Goal: Information Seeking & Learning: Check status

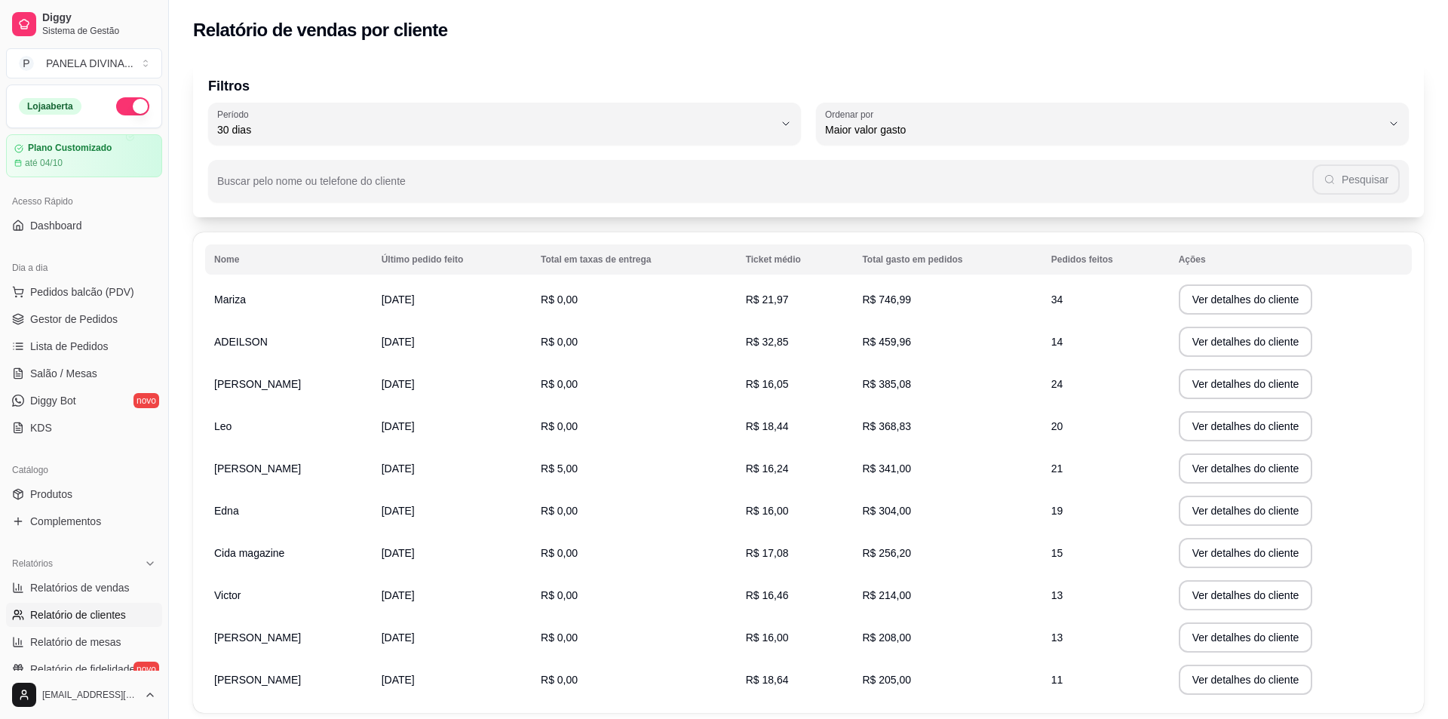
select select "30"
select select "HIGHEST_TOTAL_SPENT_WITH_ORDERS"
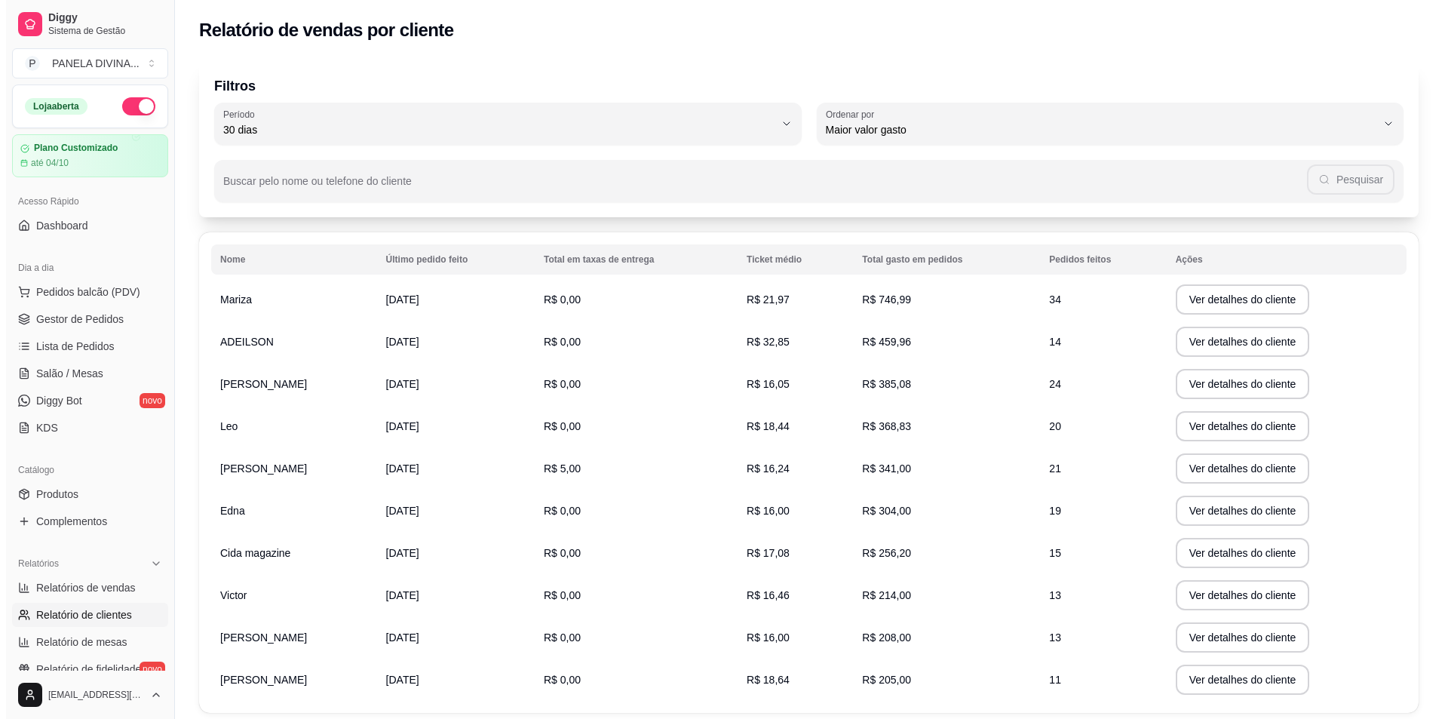
scroll to position [151, 0]
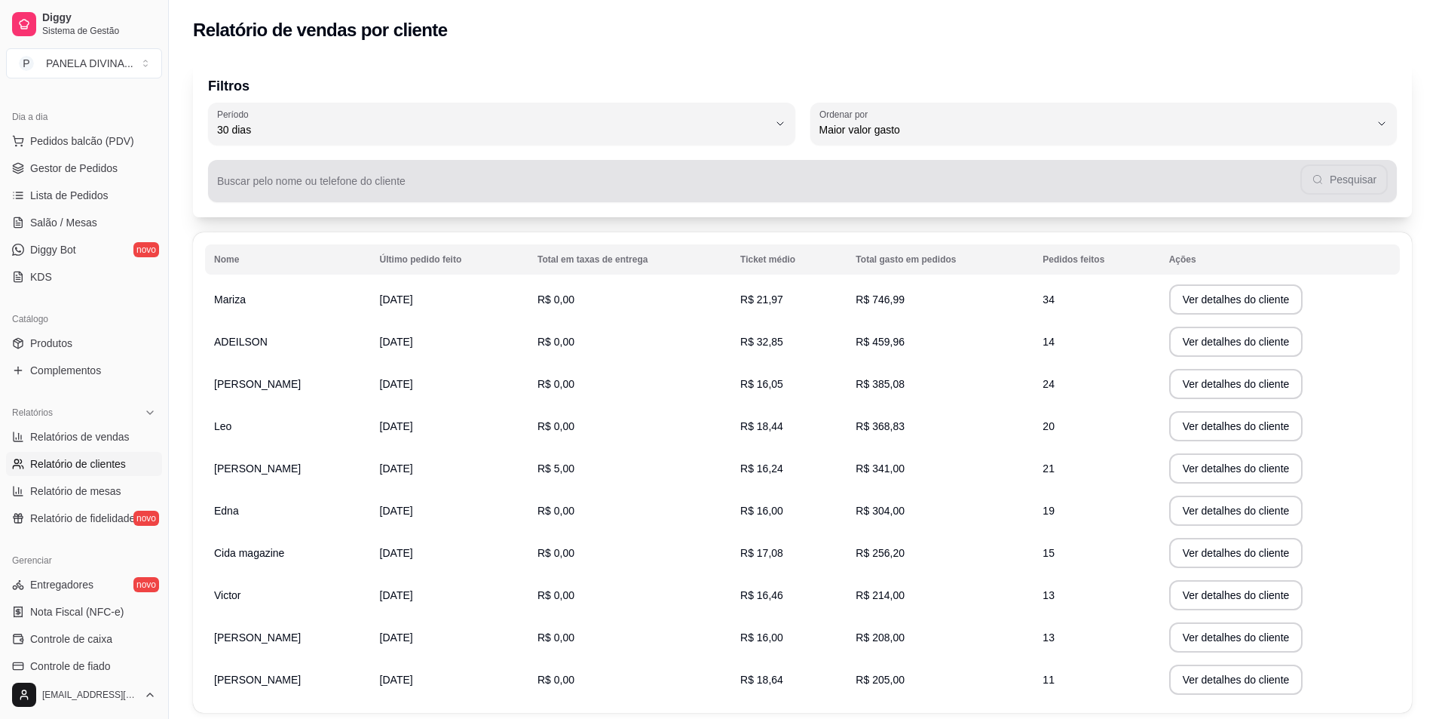
click at [1337, 170] on div "Pesquisar" at bounding box center [802, 181] width 1171 height 30
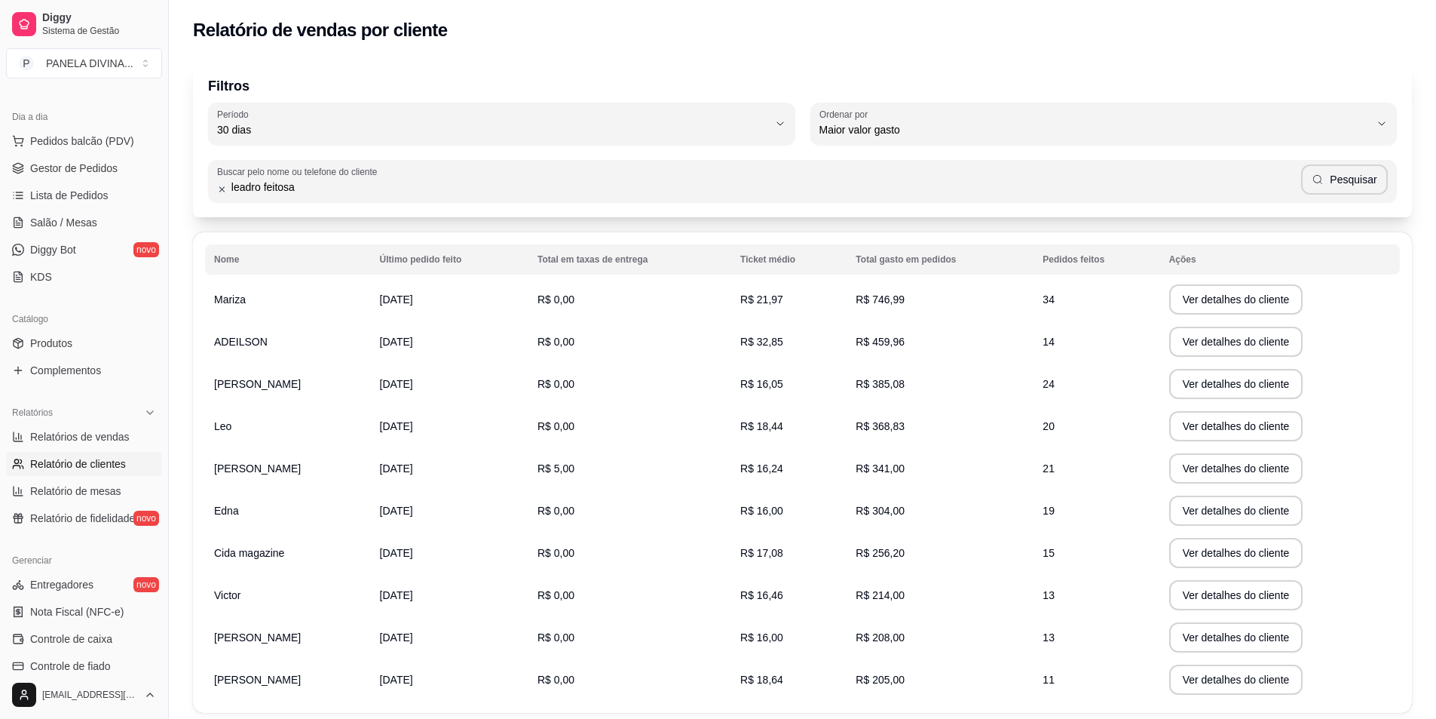
click at [247, 185] on input "leadro feitosa" at bounding box center [764, 186] width 1074 height 15
type input "[PERSON_NAME]"
click at [1373, 179] on button "Pesquisar" at bounding box center [1344, 179] width 87 height 30
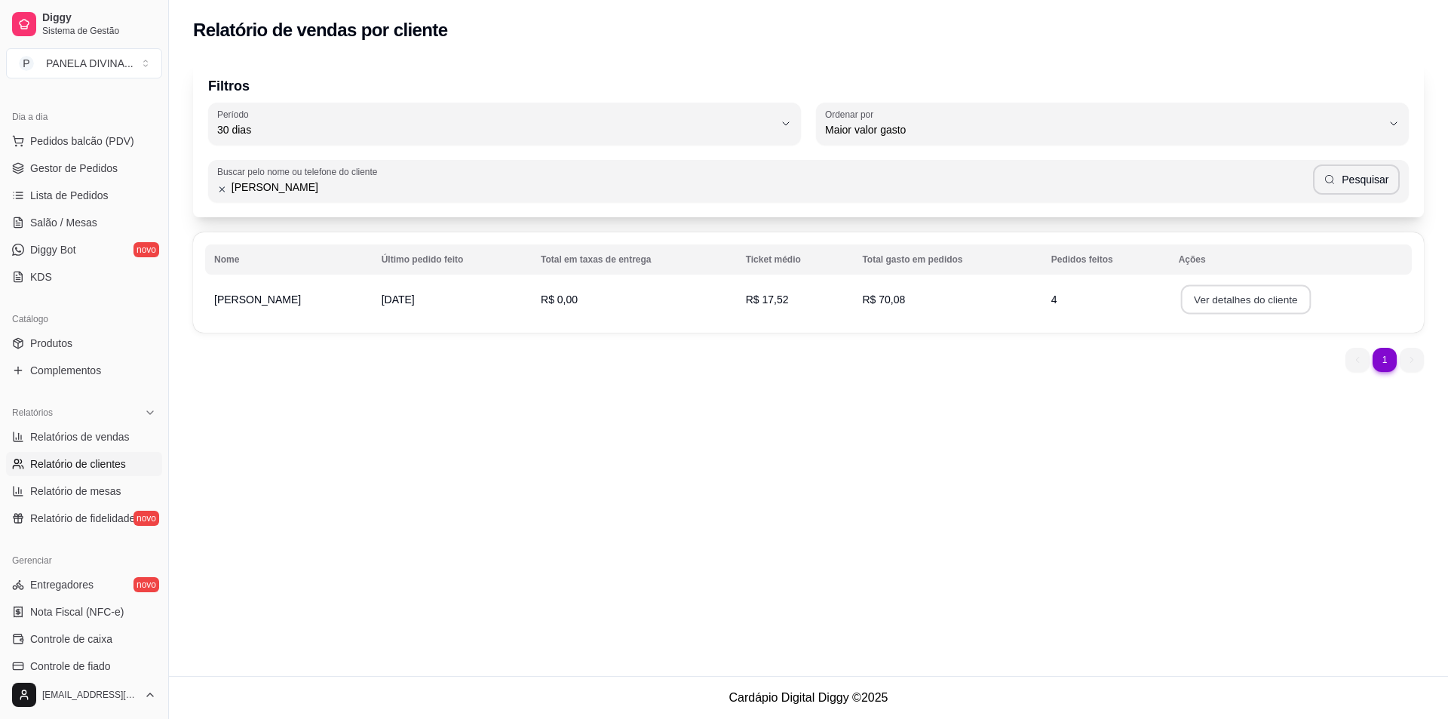
click at [1191, 297] on button "Ver detalhes do cliente" at bounding box center [1245, 299] width 130 height 29
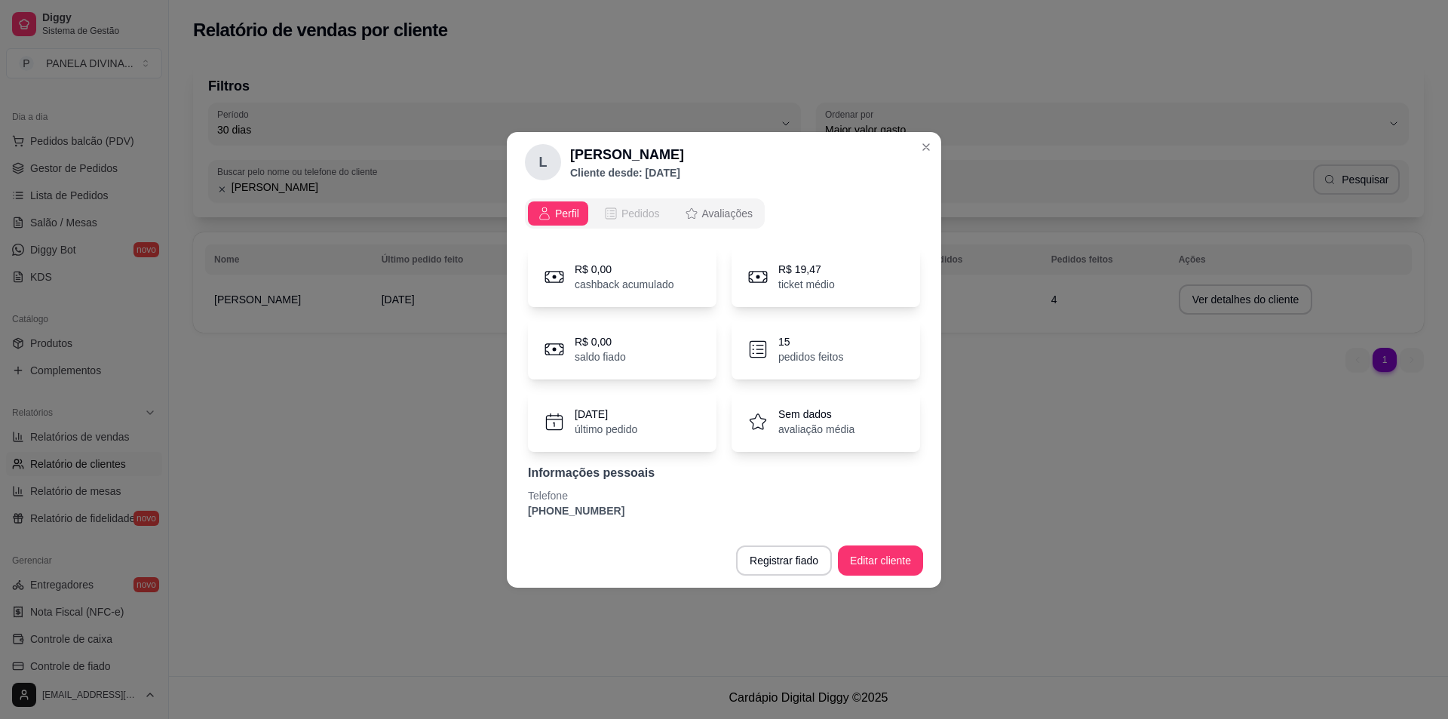
click at [631, 211] on span "Pedidos" at bounding box center [640, 213] width 38 height 15
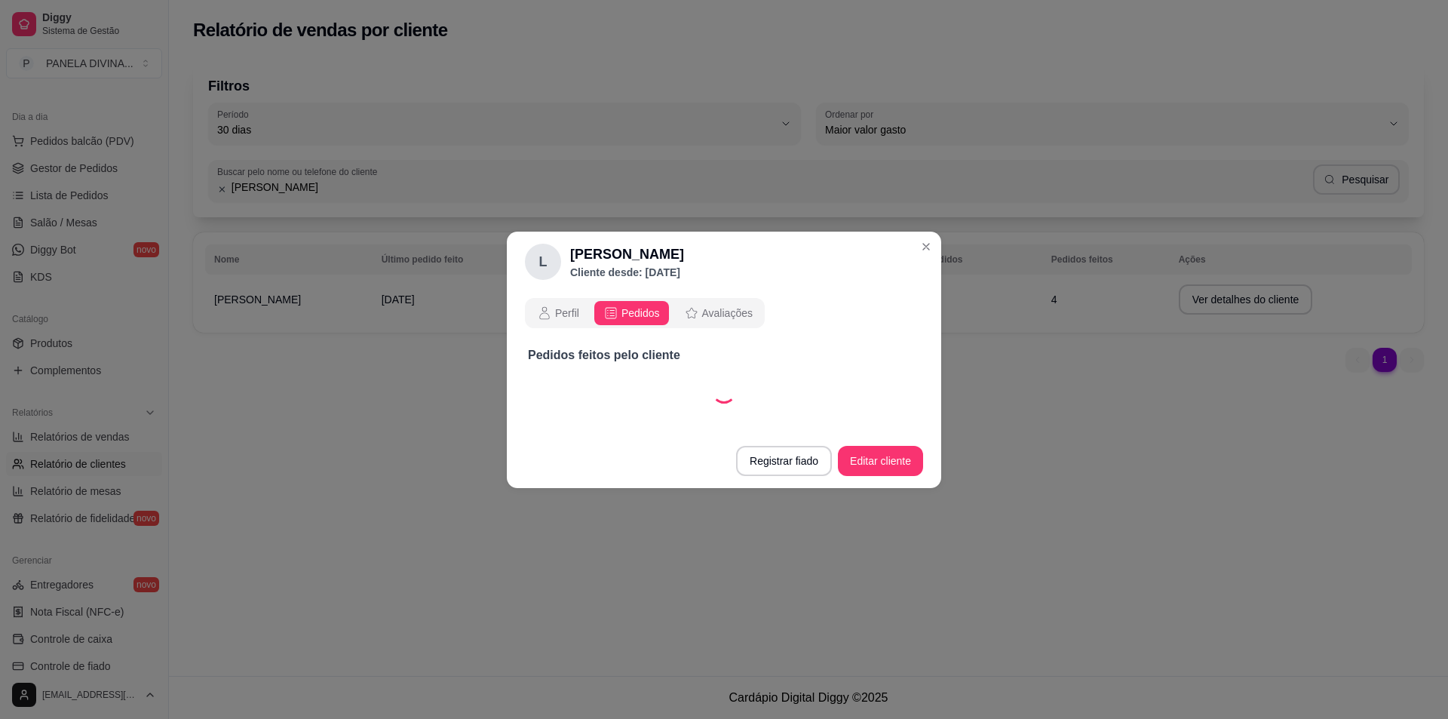
select select "30"
select select "ALL"
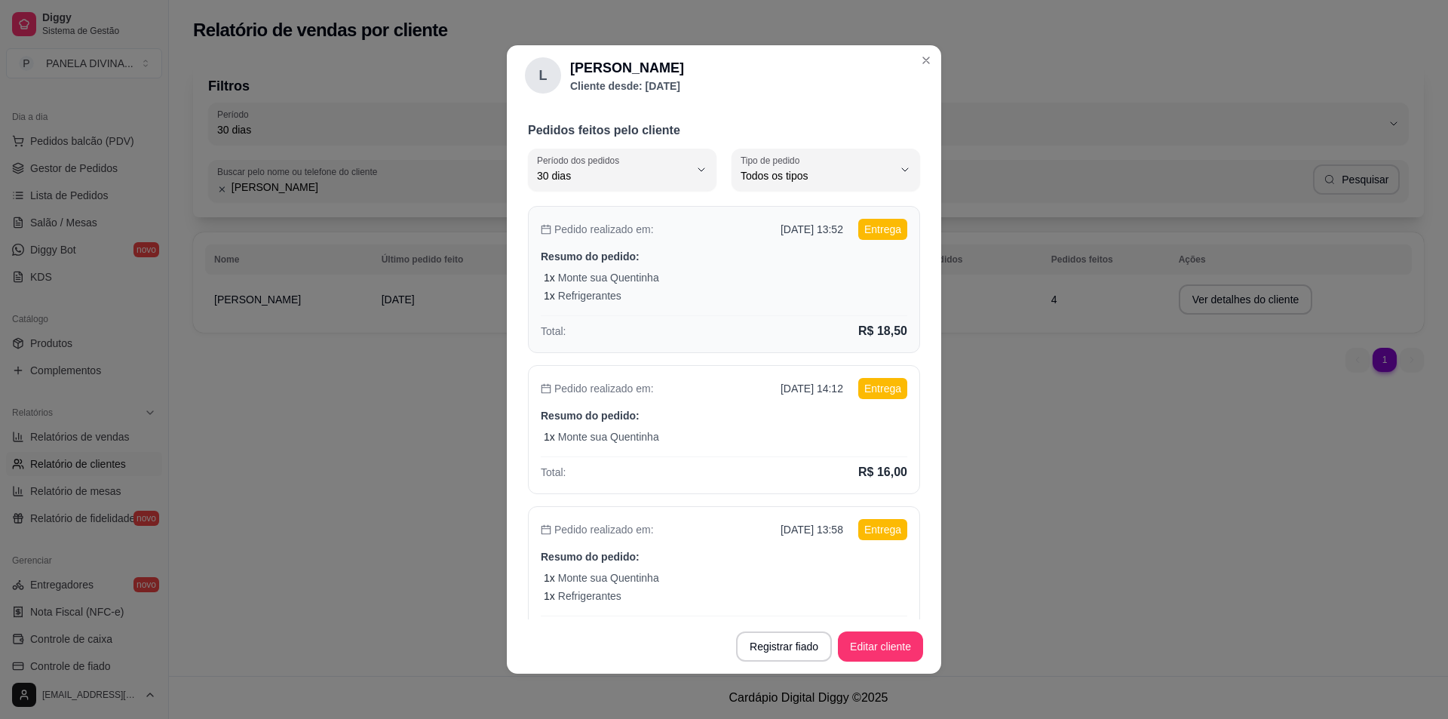
scroll to position [0, 0]
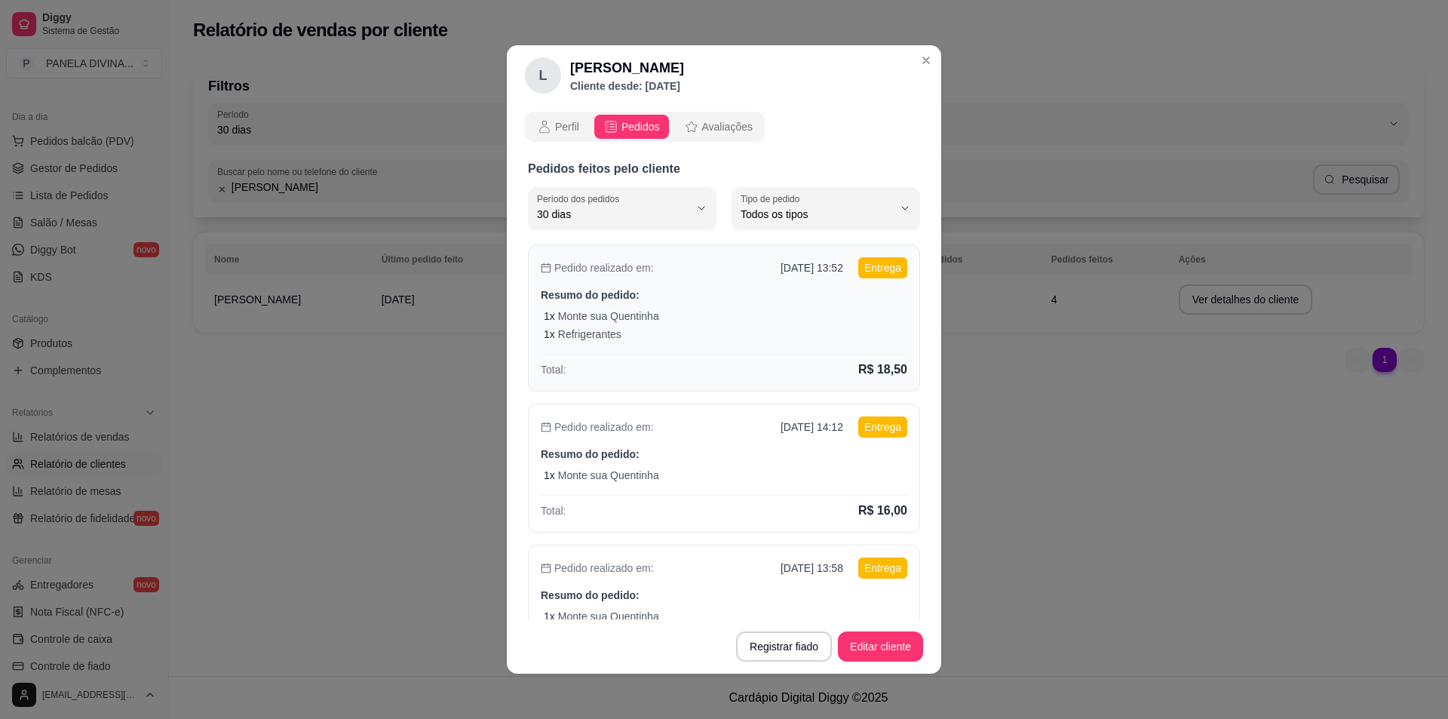
click at [696, 322] on div "1 x Monte sua Quentinha" at bounding box center [725, 315] width 363 height 15
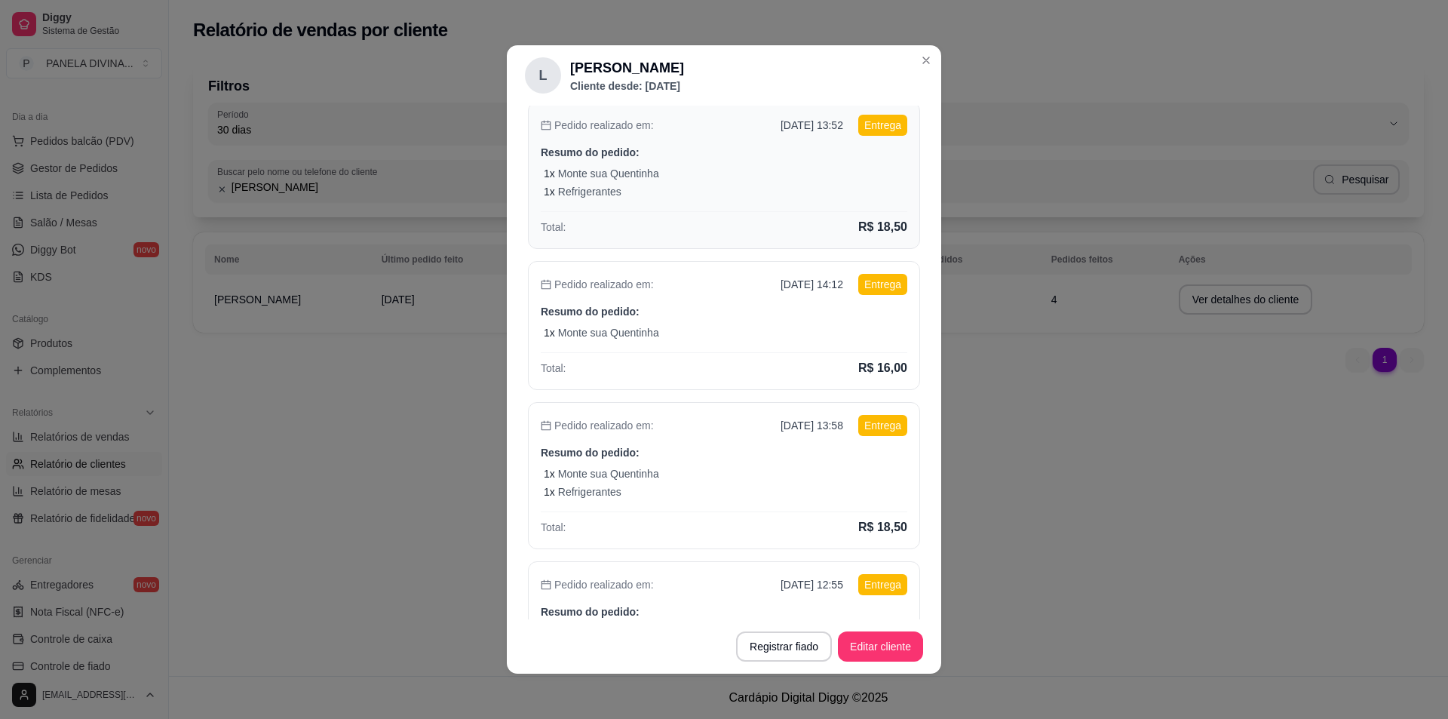
scroll to position [151, 0]
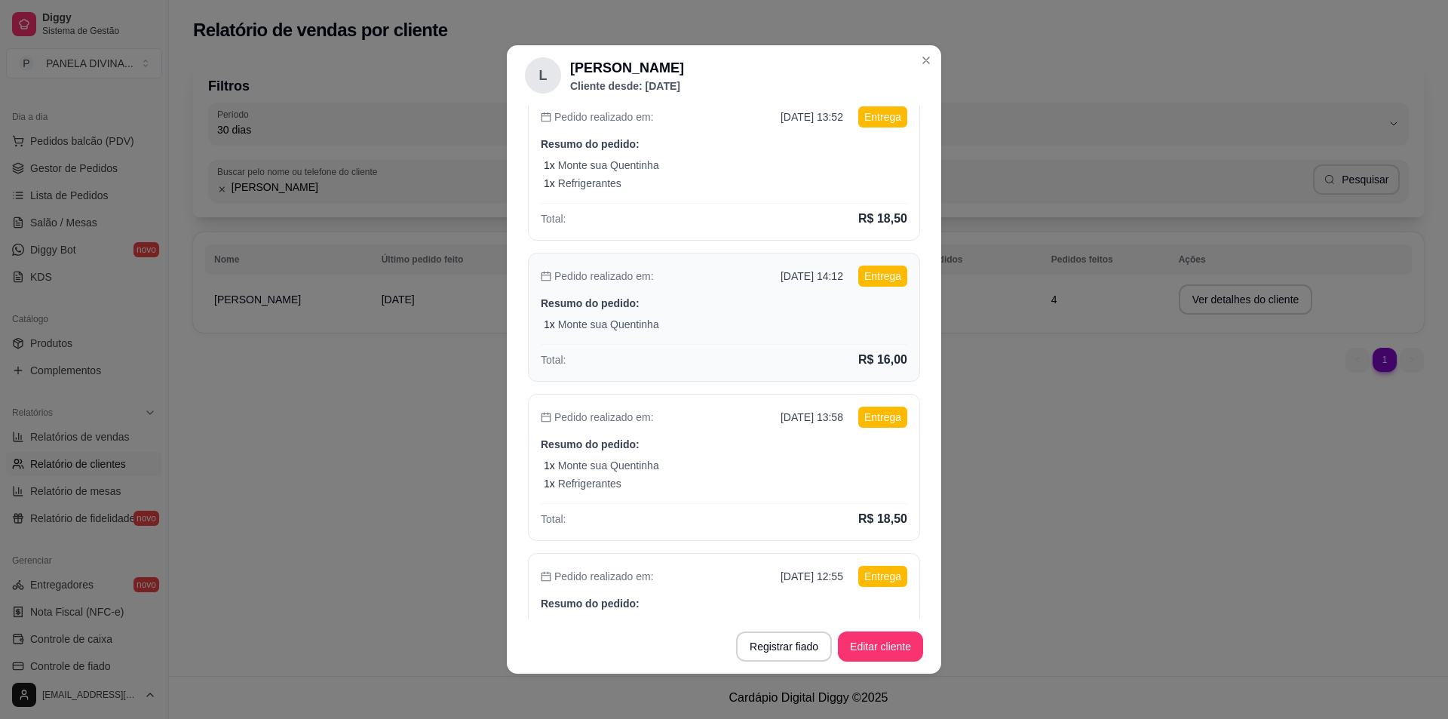
click at [723, 315] on div "Pedido realizado em: [DATE] 14:12 Entrega Resumo do pedido: 1 x Monte sua Quent…" at bounding box center [724, 317] width 392 height 129
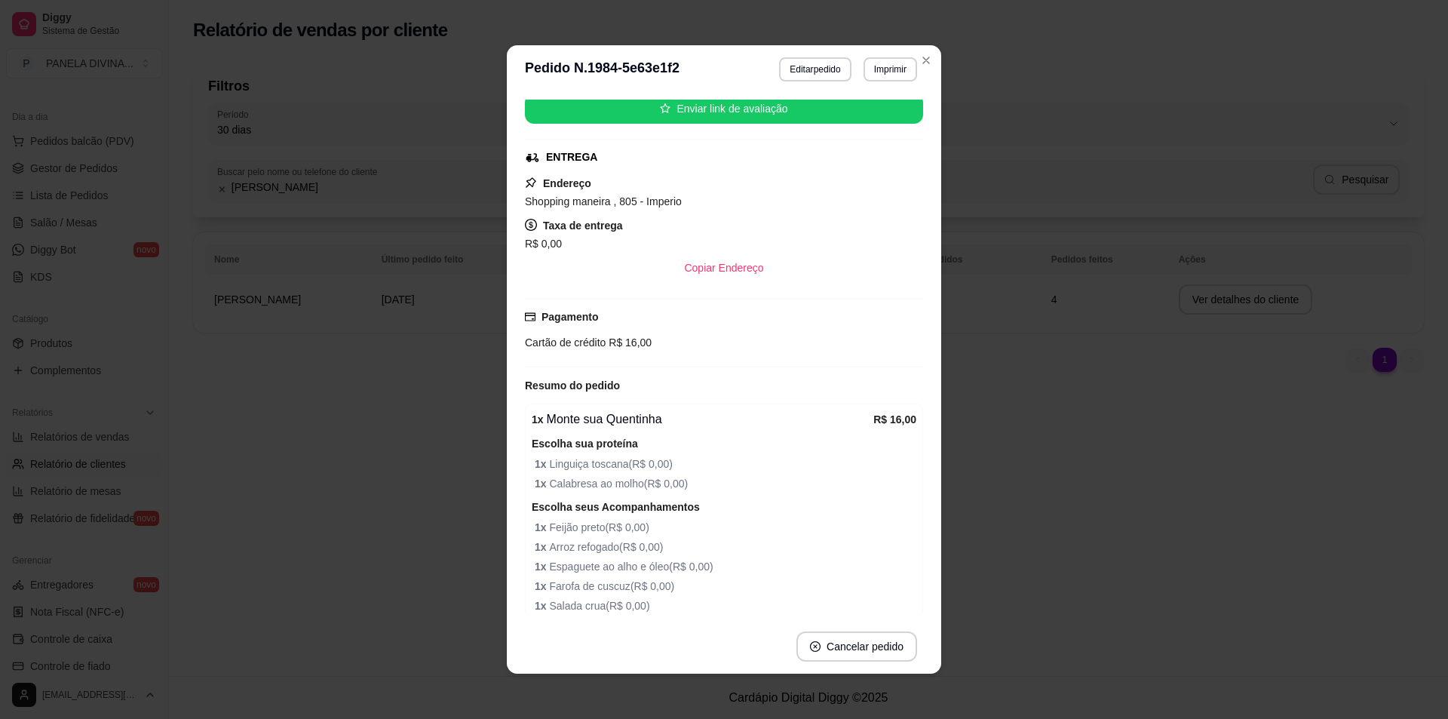
scroll to position [131, 0]
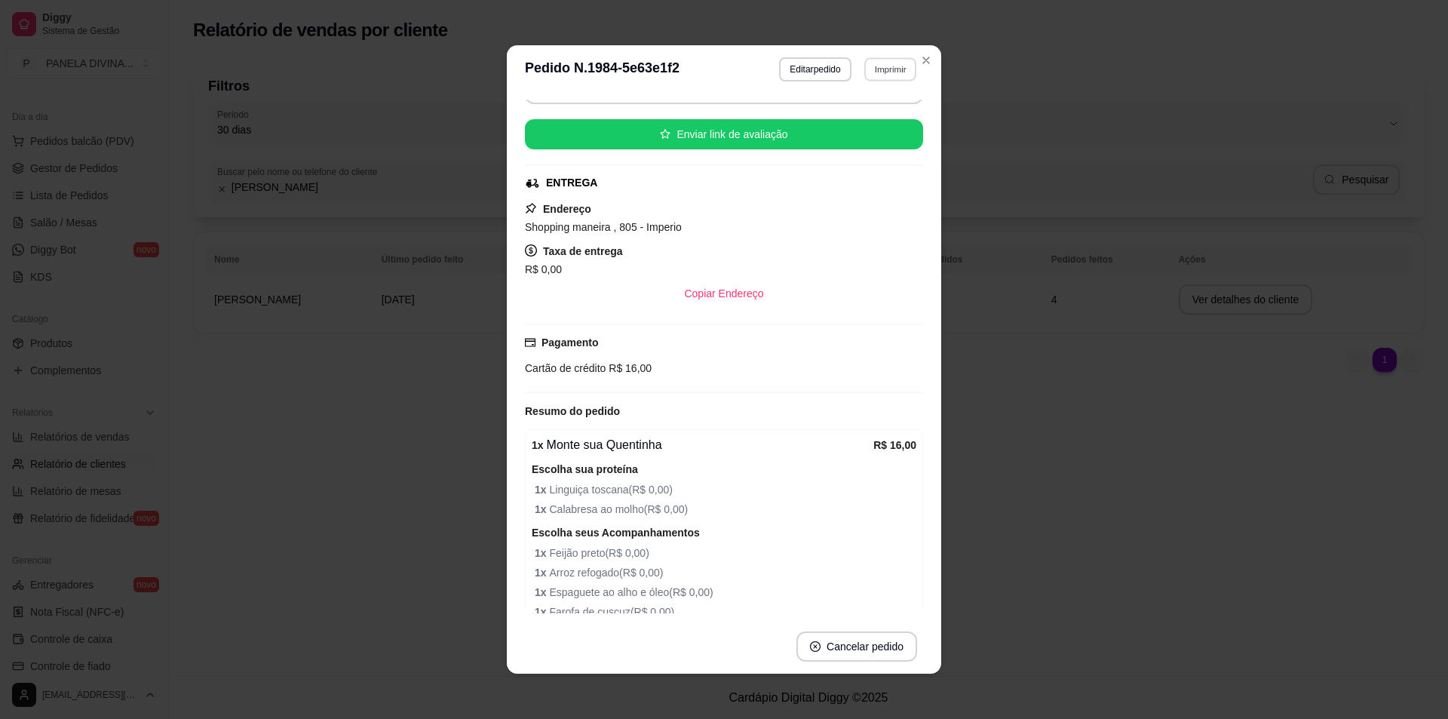
click at [878, 71] on button "Imprimir" at bounding box center [890, 68] width 52 height 23
click at [829, 120] on button "IMPRESSORA" at bounding box center [858, 122] width 109 height 24
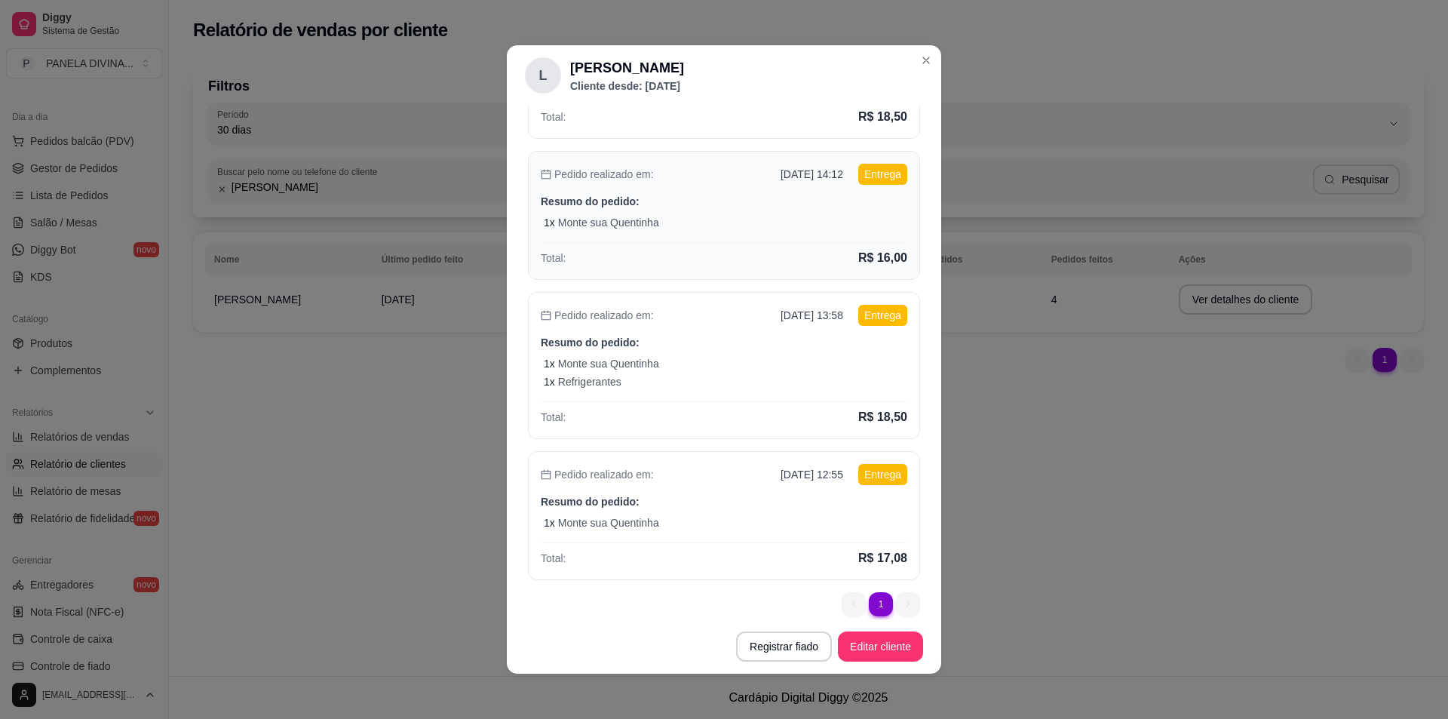
scroll to position [265, 0]
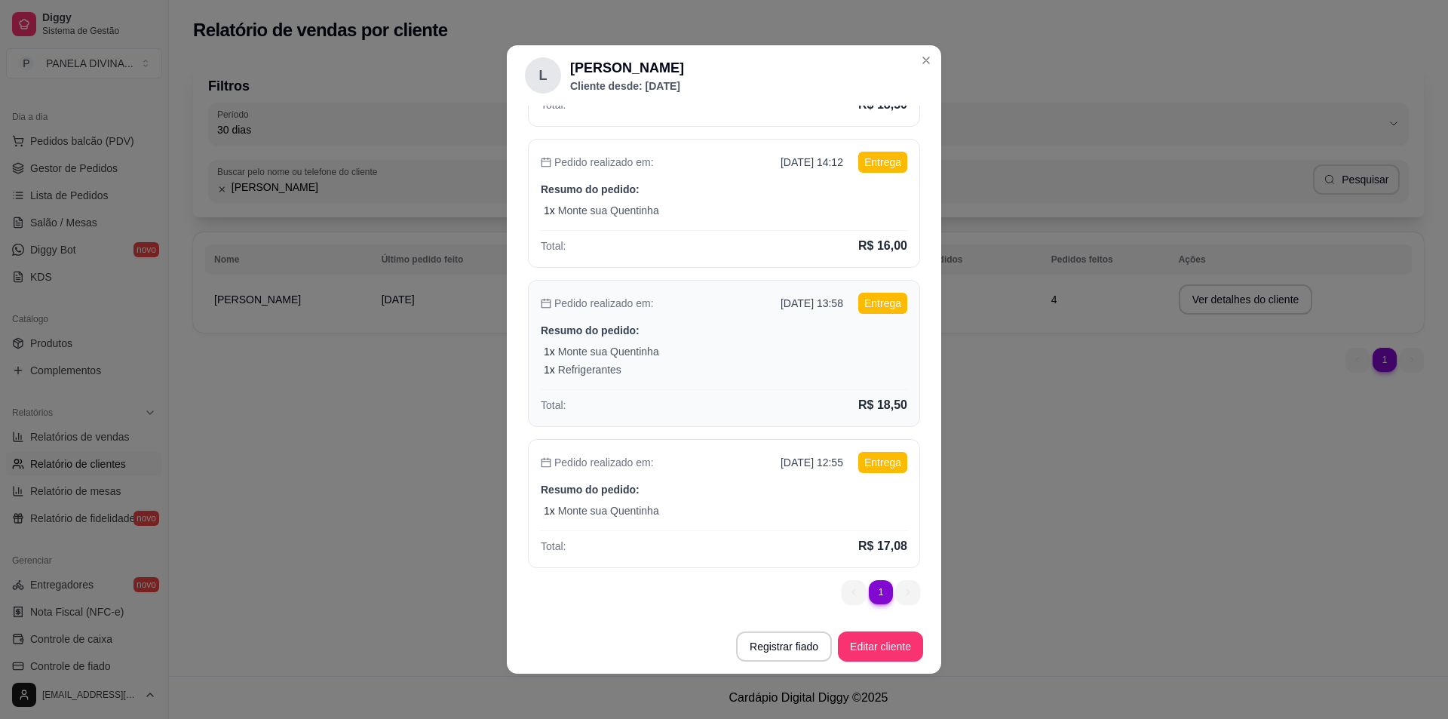
click at [822, 364] on div "1 x Refrigerantes" at bounding box center [725, 369] width 363 height 15
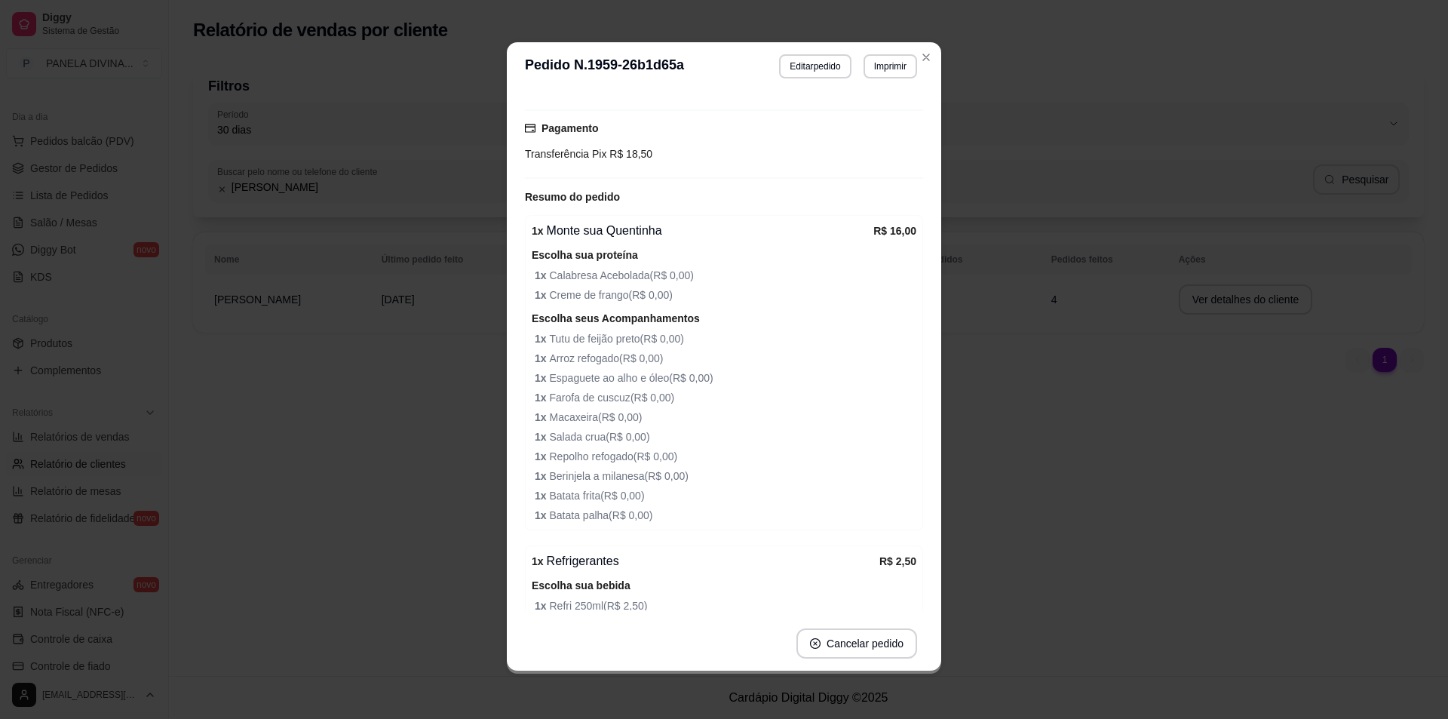
scroll to position [412, 0]
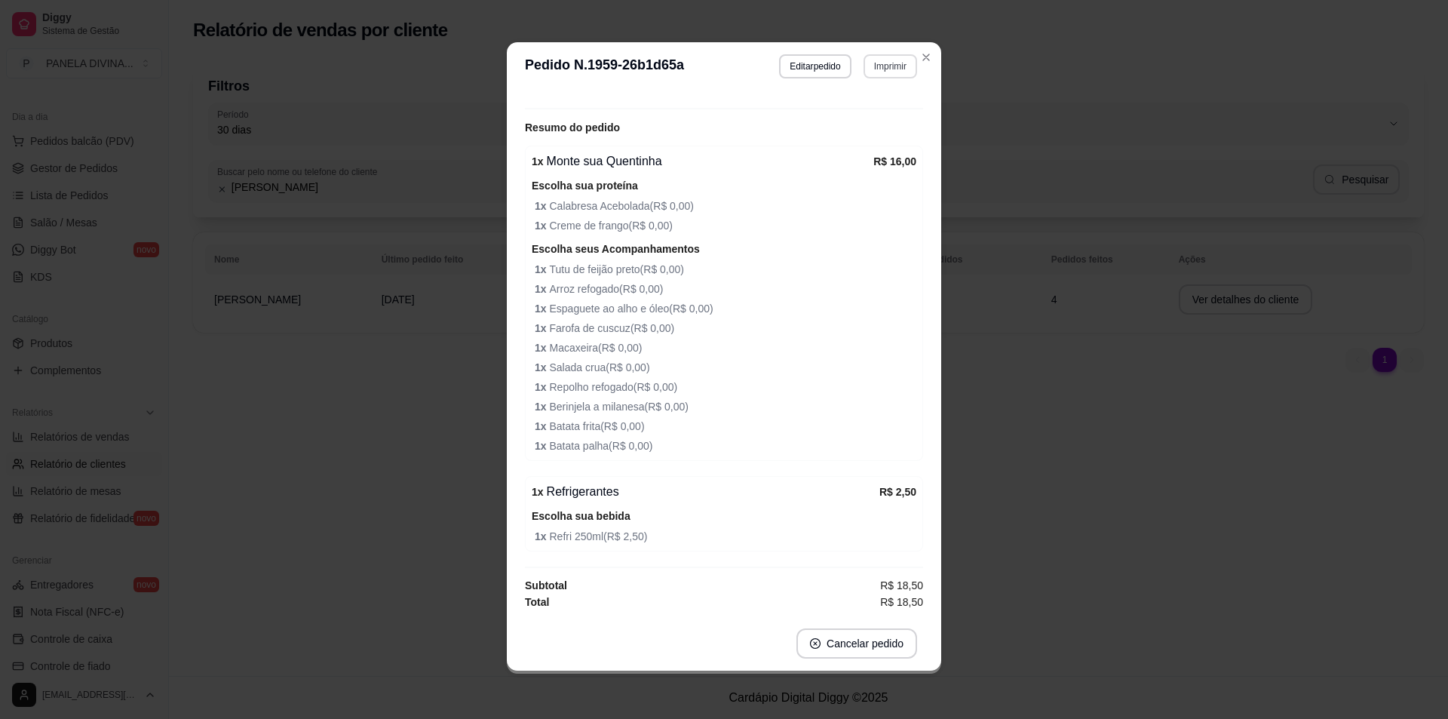
click at [886, 69] on button "Imprimir" at bounding box center [890, 66] width 54 height 24
click at [854, 124] on button "IMPRESSORA" at bounding box center [858, 119] width 109 height 24
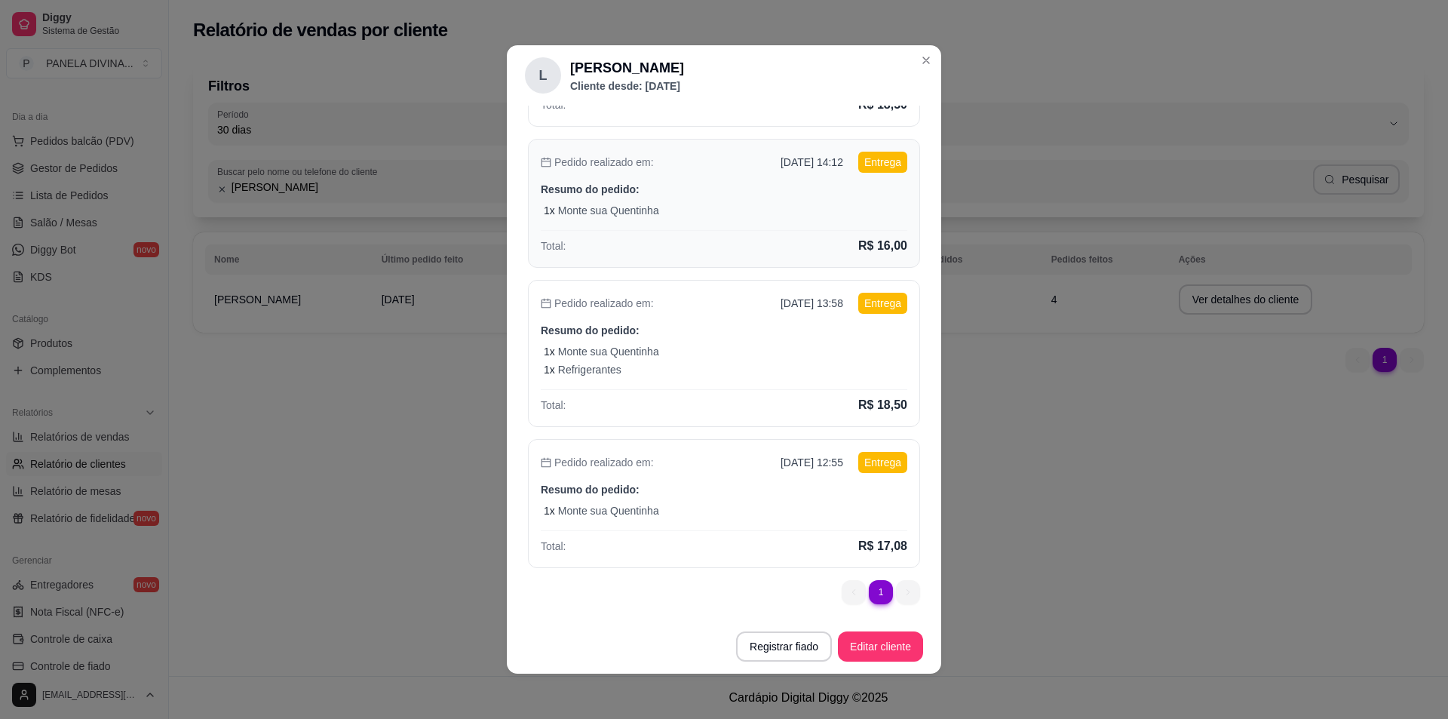
scroll to position [3, 0]
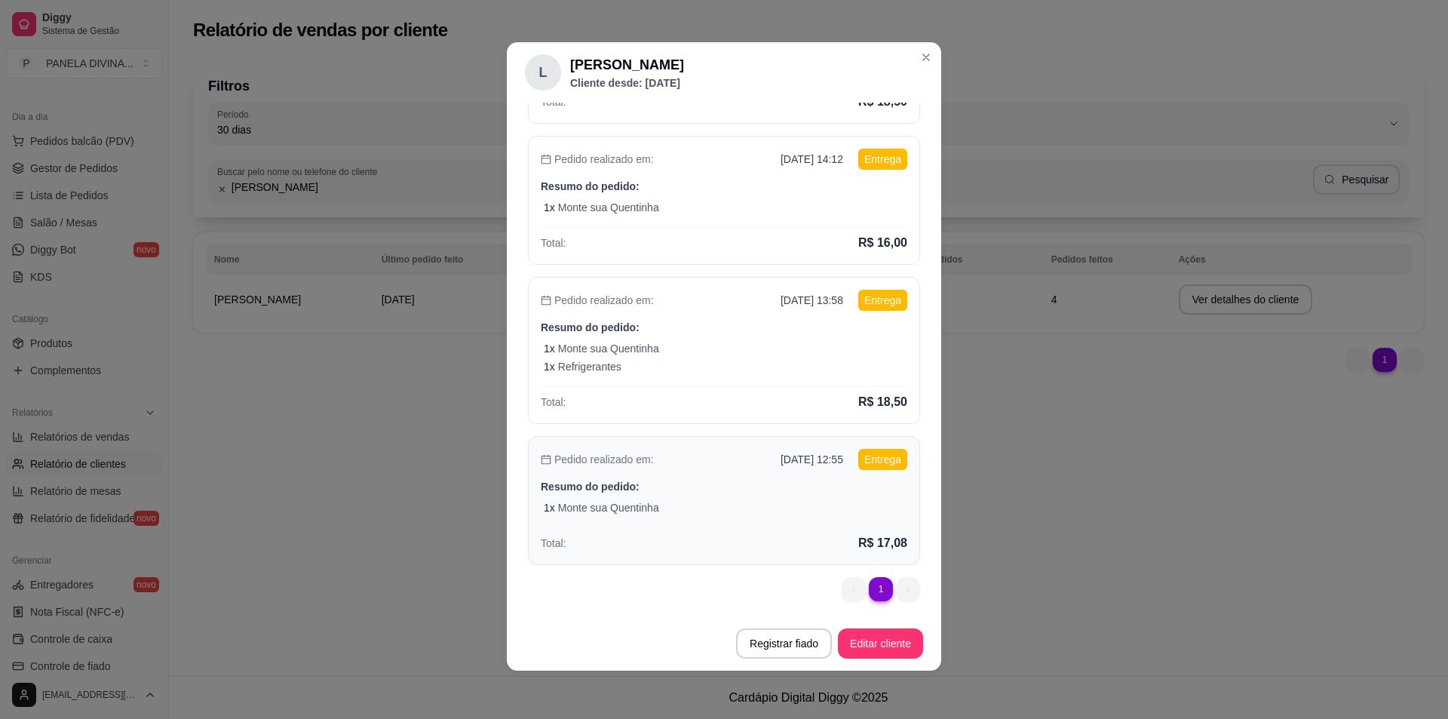
click at [773, 507] on div "1 x Monte sua Quentinha" at bounding box center [725, 507] width 363 height 15
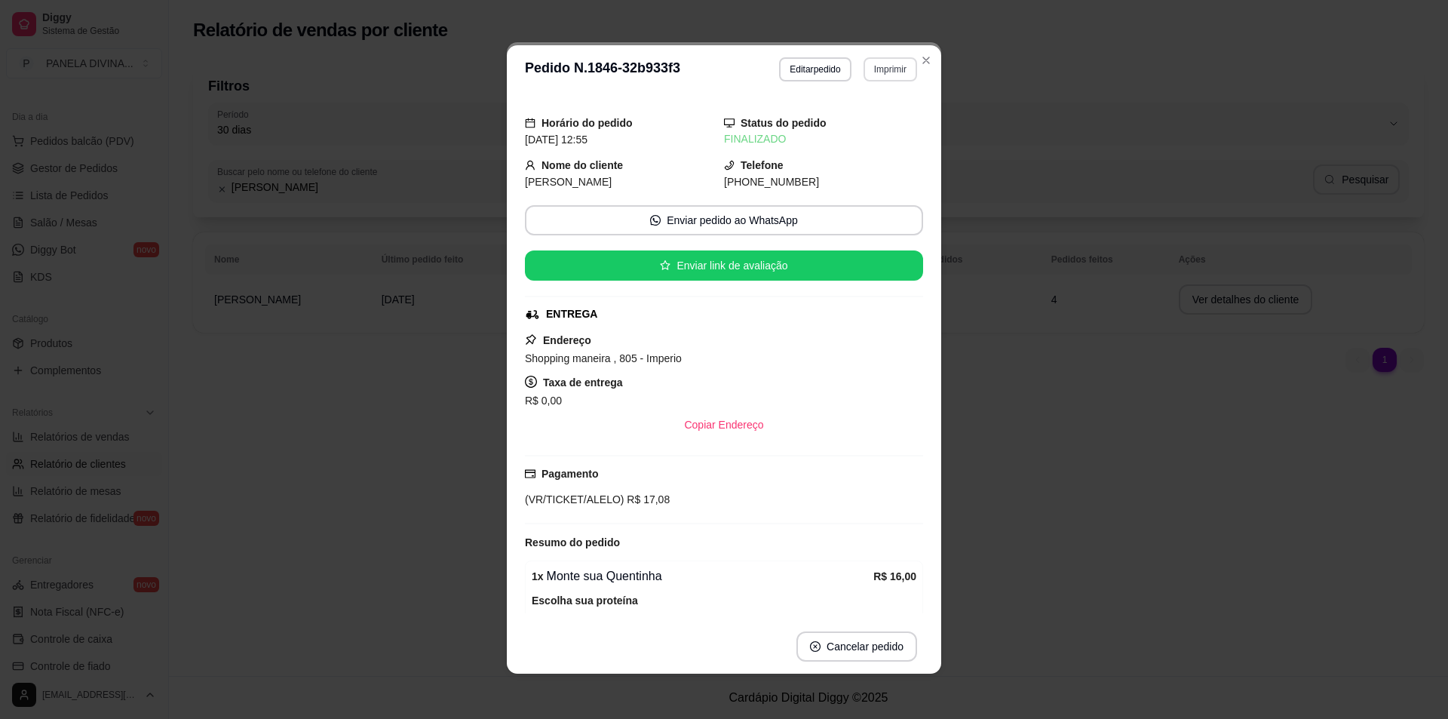
click at [884, 64] on button "Imprimir" at bounding box center [890, 69] width 54 height 24
click at [842, 120] on button "IMPRESSORA" at bounding box center [858, 121] width 106 height 23
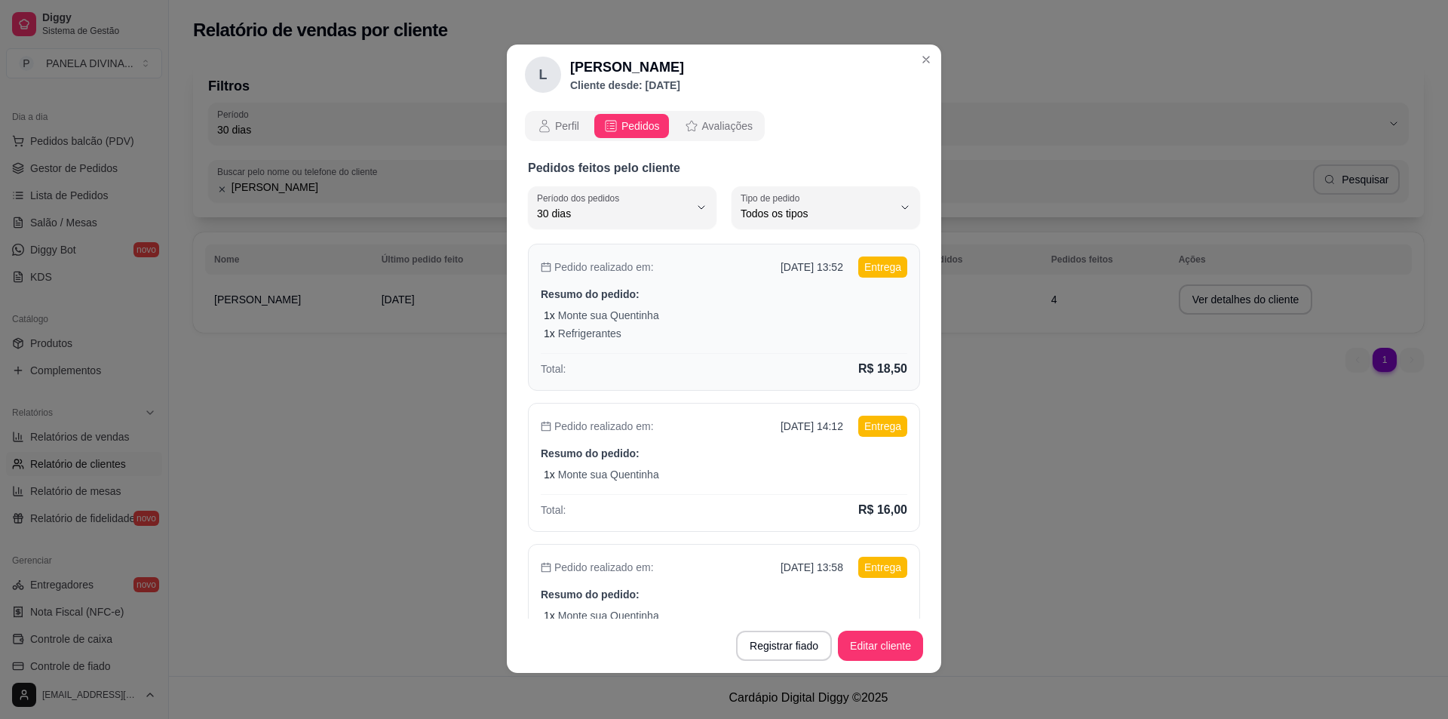
scroll to position [0, 0]
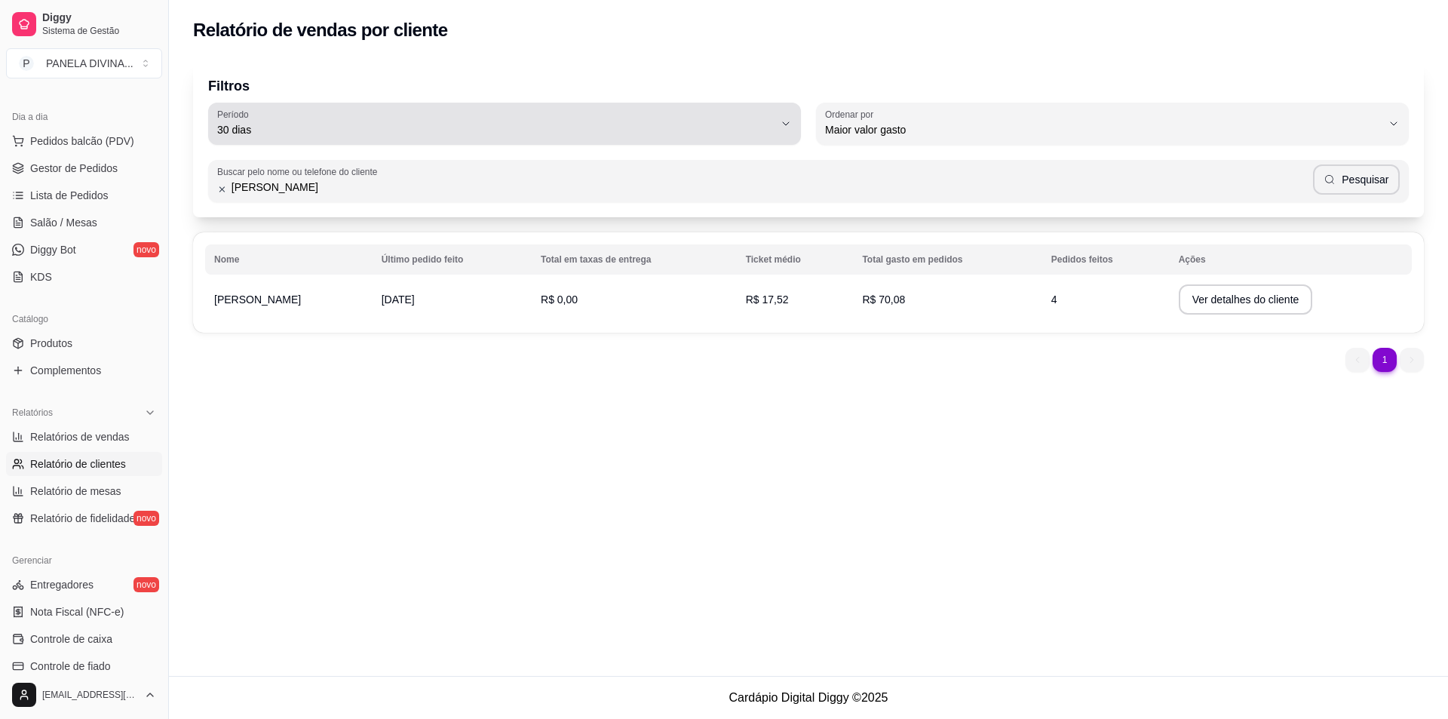
click at [783, 121] on icon "button" at bounding box center [786, 124] width 12 height 12
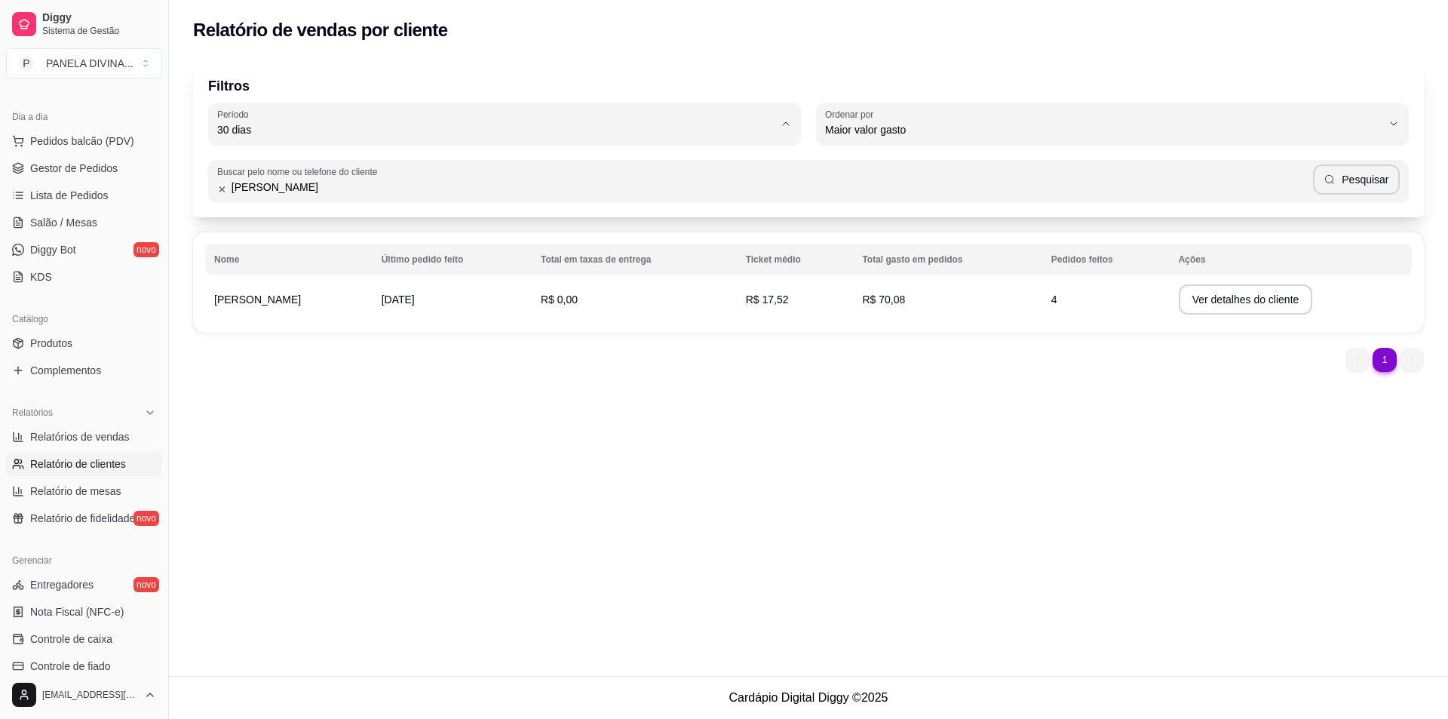
click at [294, 320] on span "60 dias" at bounding box center [497, 313] width 532 height 14
type input "60"
select select "60"
click at [1216, 304] on button "Ver detalhes do cliente" at bounding box center [1245, 299] width 134 height 30
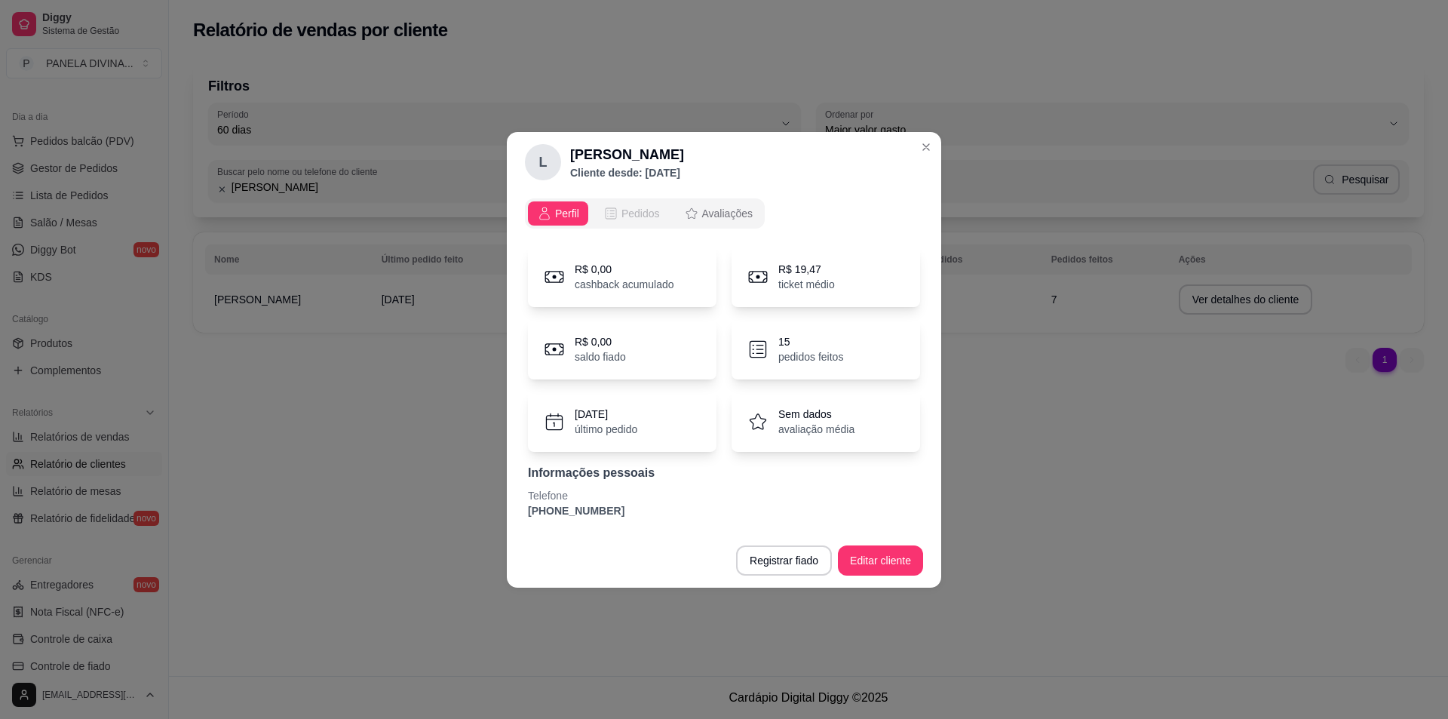
click at [640, 216] on span "Pedidos" at bounding box center [640, 213] width 38 height 15
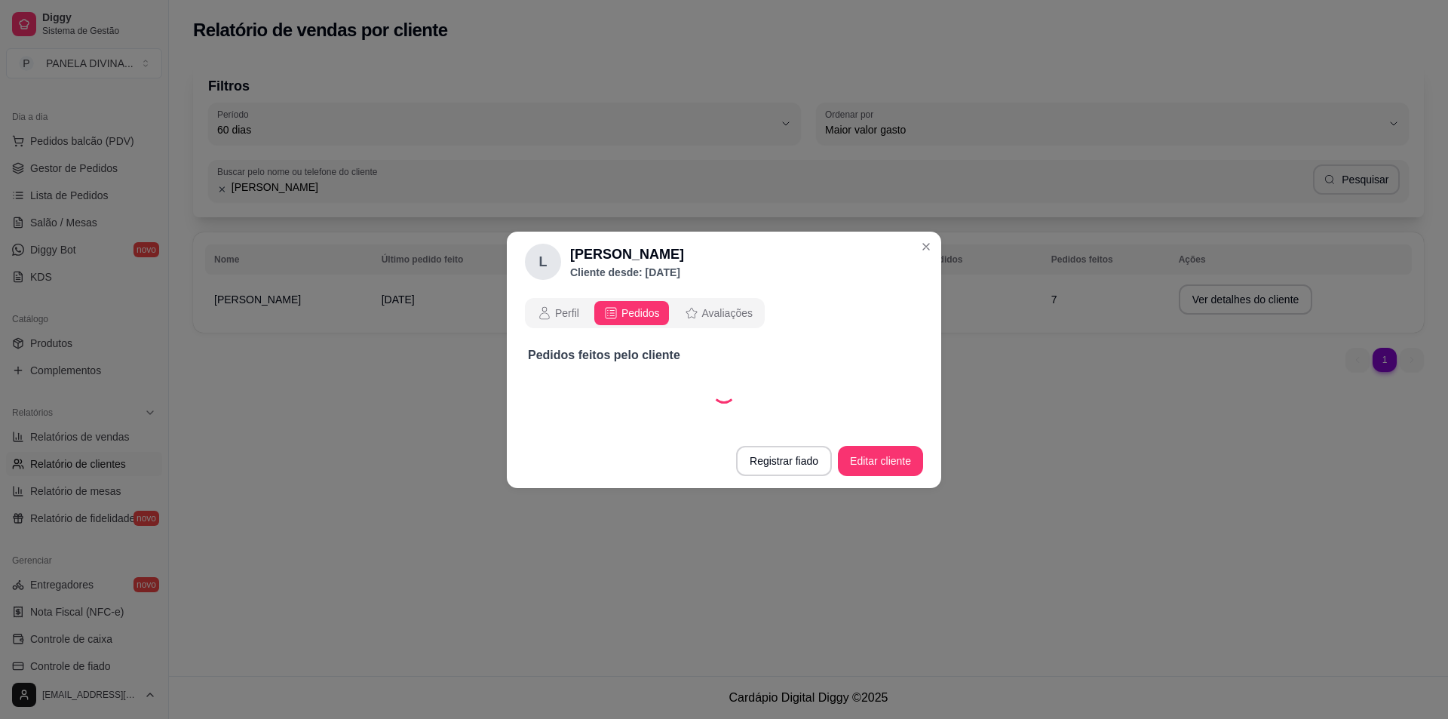
select select "30"
select select "ALL"
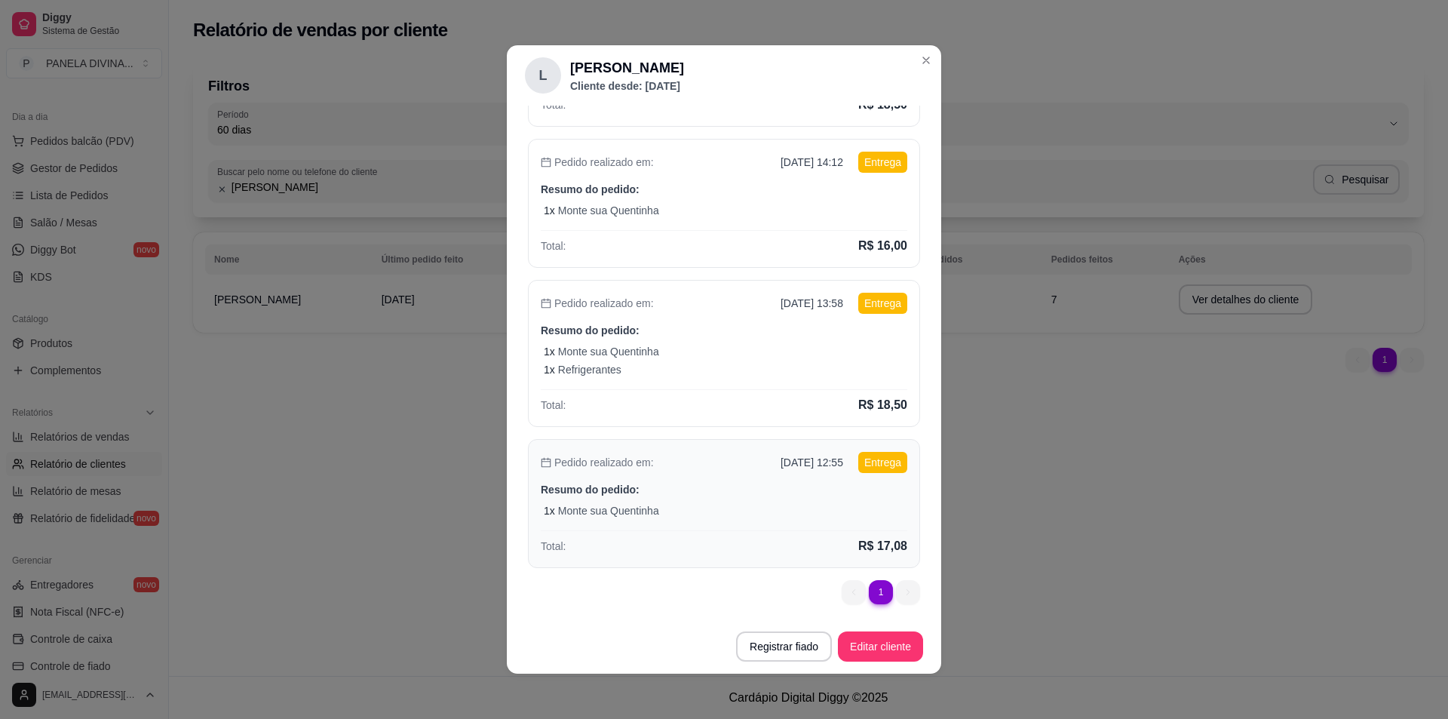
scroll to position [3, 0]
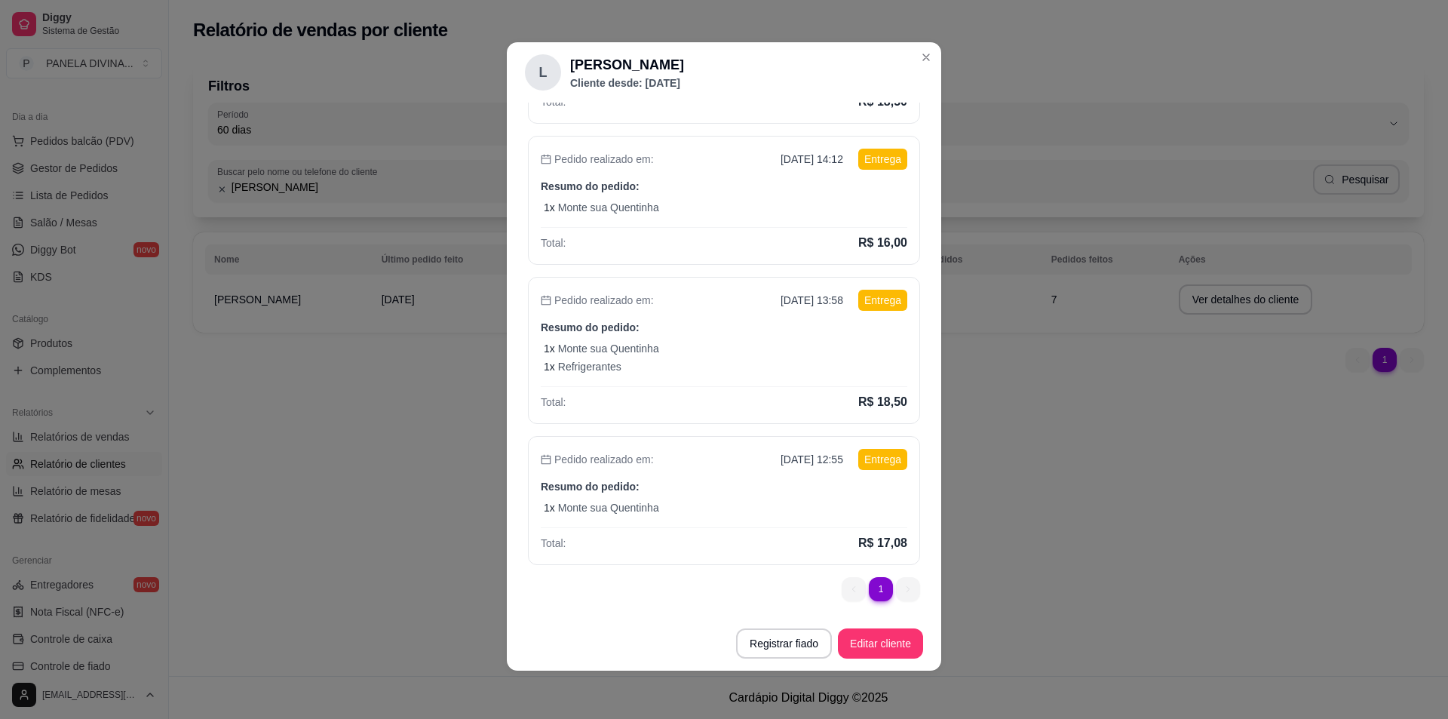
click at [892, 588] on ul "1 1" at bounding box center [880, 589] width 78 height 24
click at [841, 587] on ul "1 1" at bounding box center [880, 589] width 78 height 24
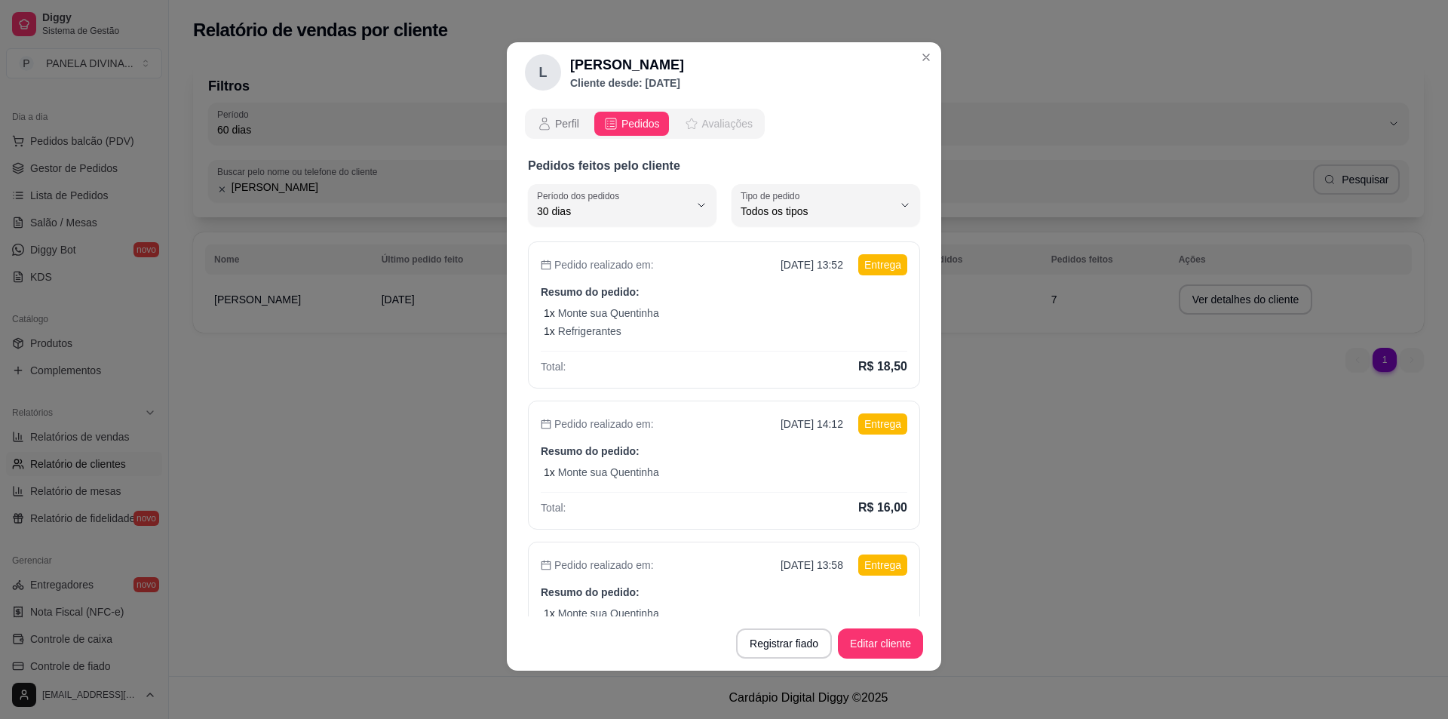
click at [719, 131] on button "Avaliações" at bounding box center [718, 124] width 87 height 24
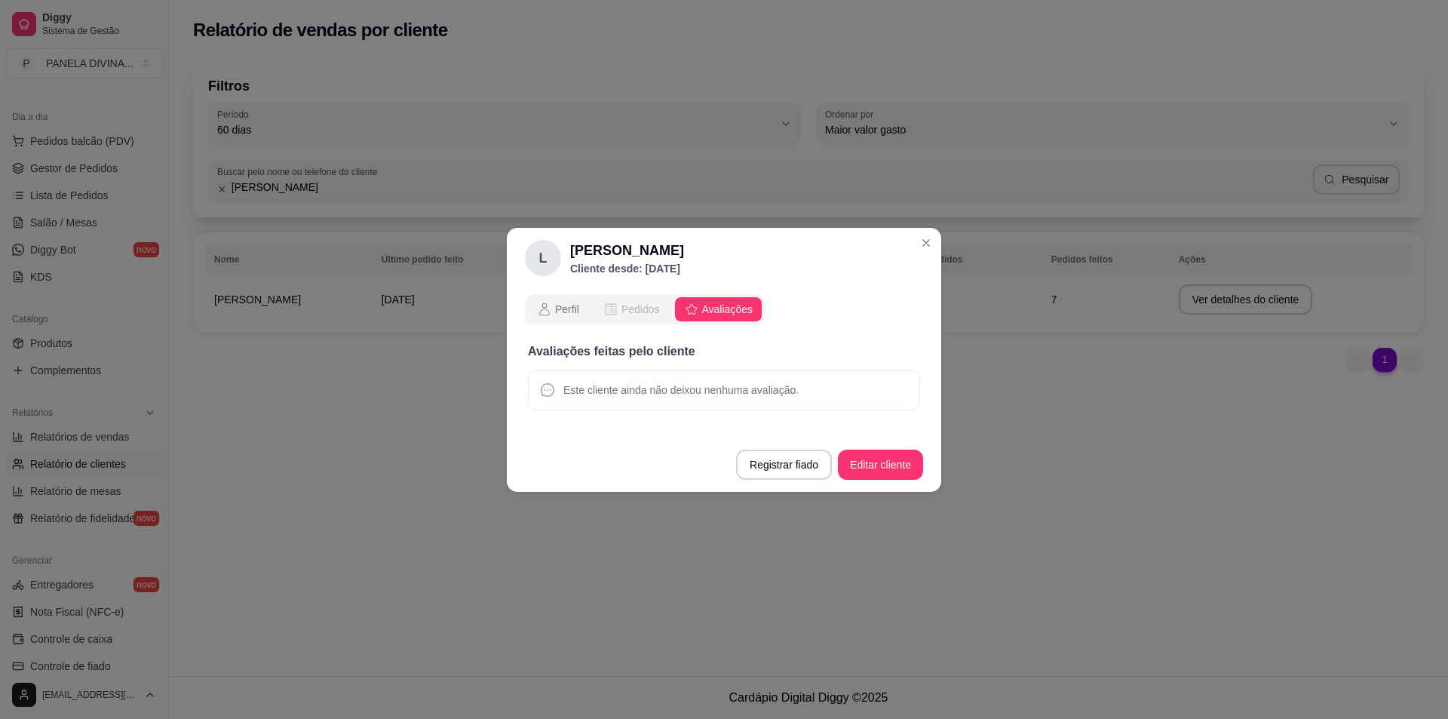
click at [633, 317] on button "Pedidos" at bounding box center [631, 309] width 75 height 24
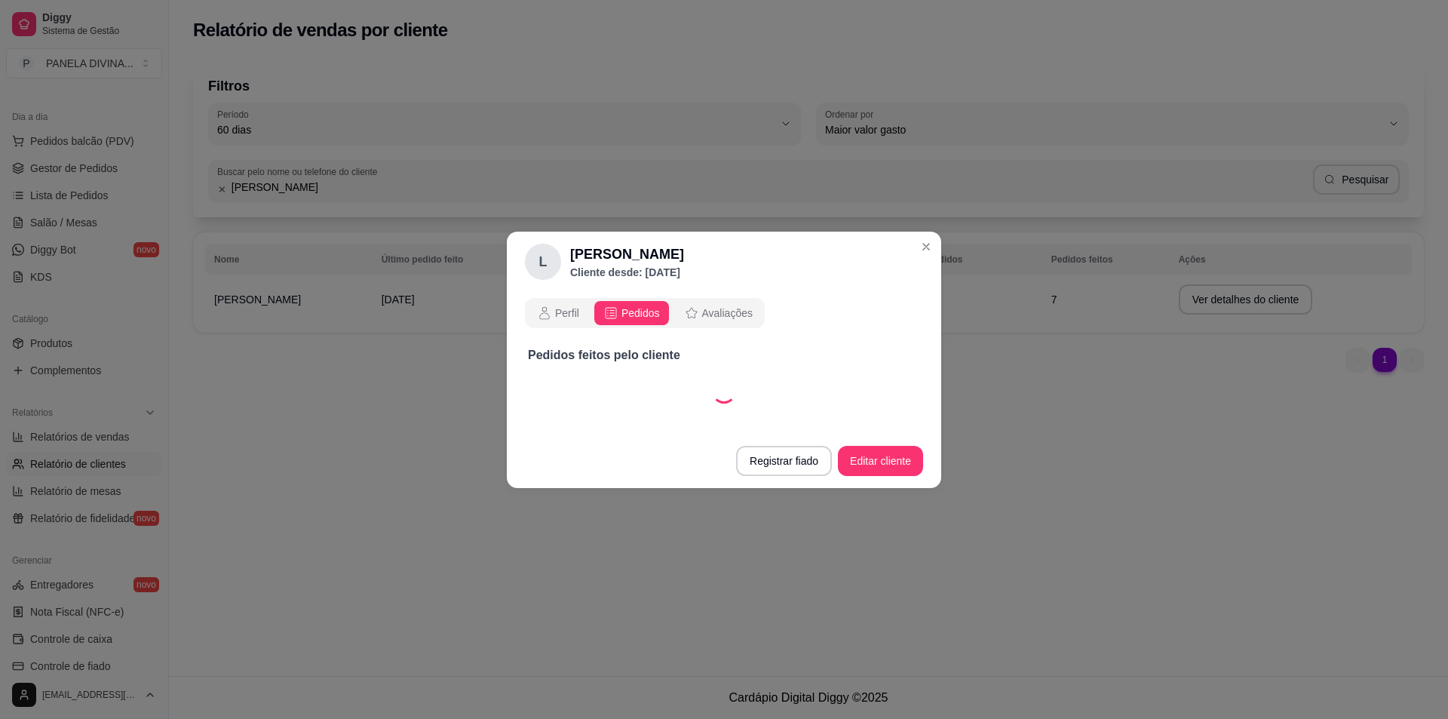
select select "30"
select select "ALL"
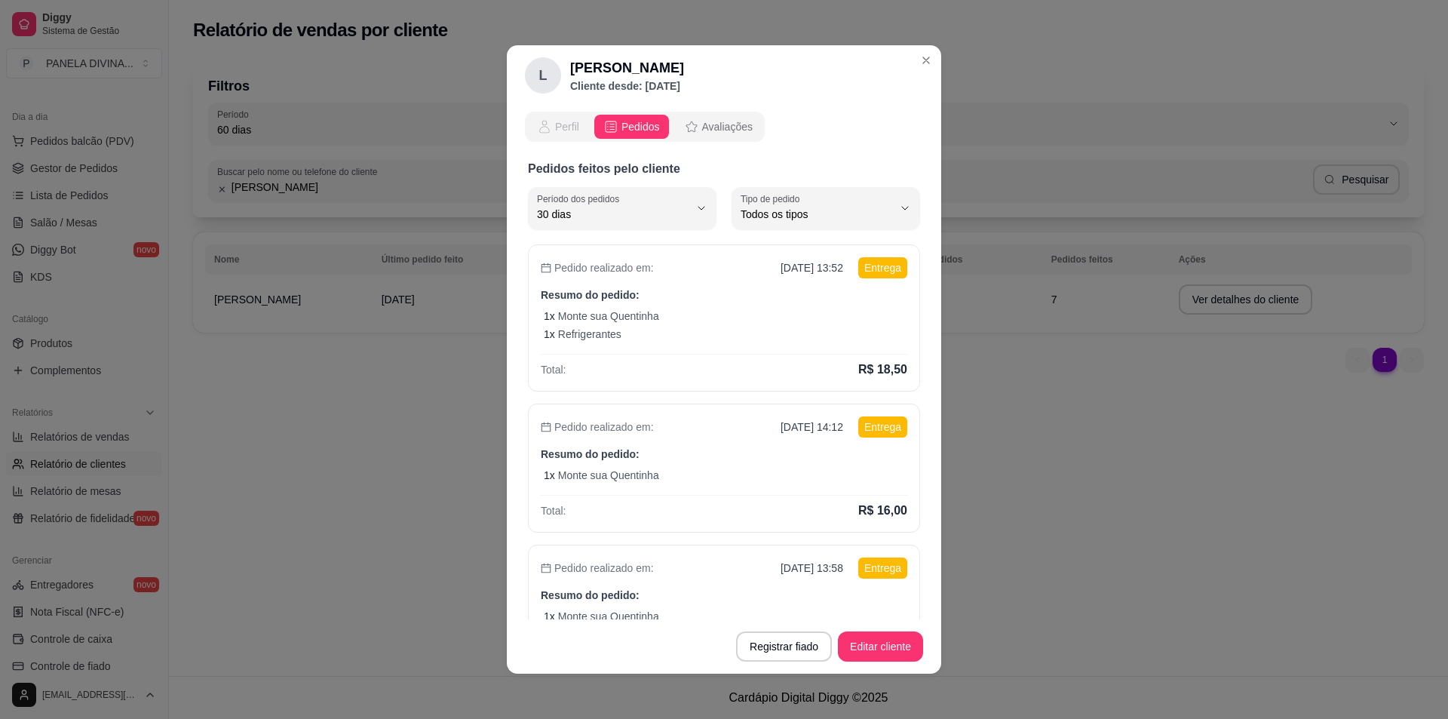
click at [561, 125] on span "Perfil" at bounding box center [567, 126] width 24 height 15
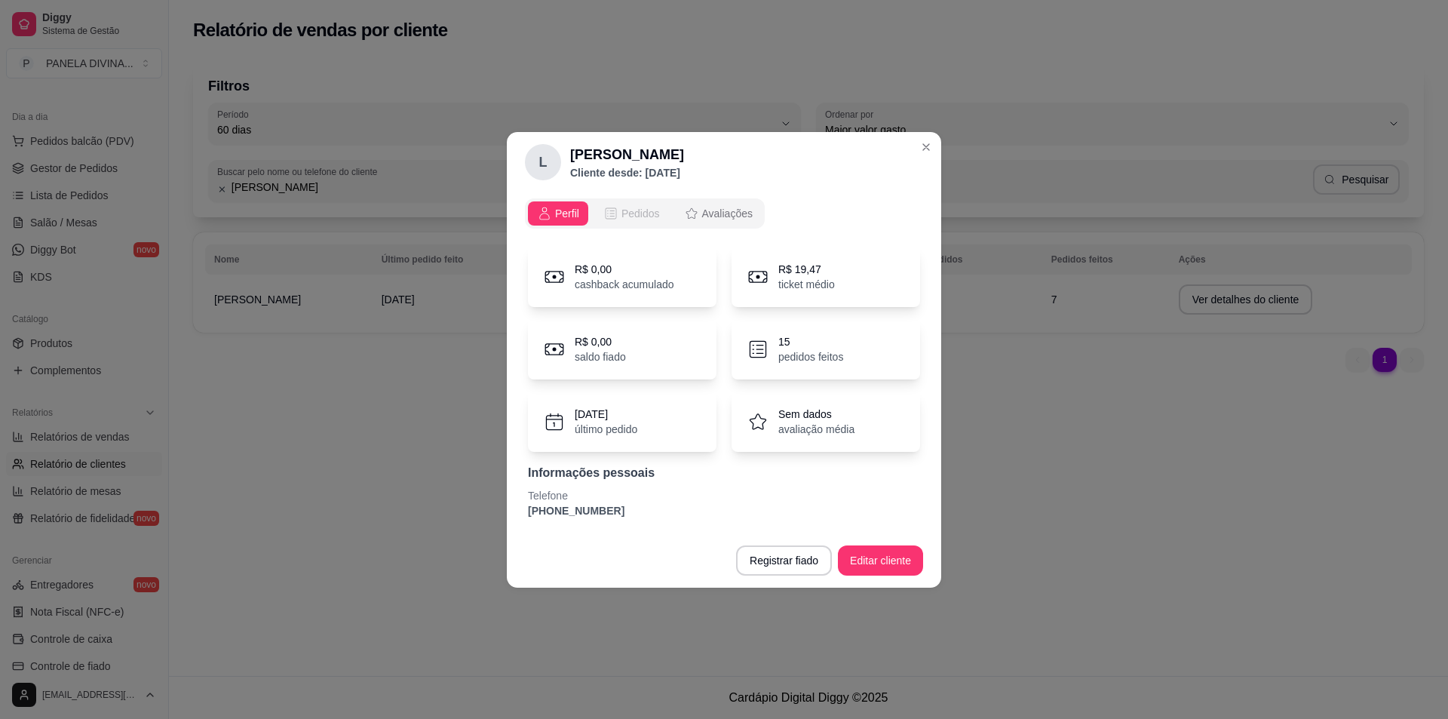
click at [637, 206] on span "Pedidos" at bounding box center [640, 213] width 38 height 15
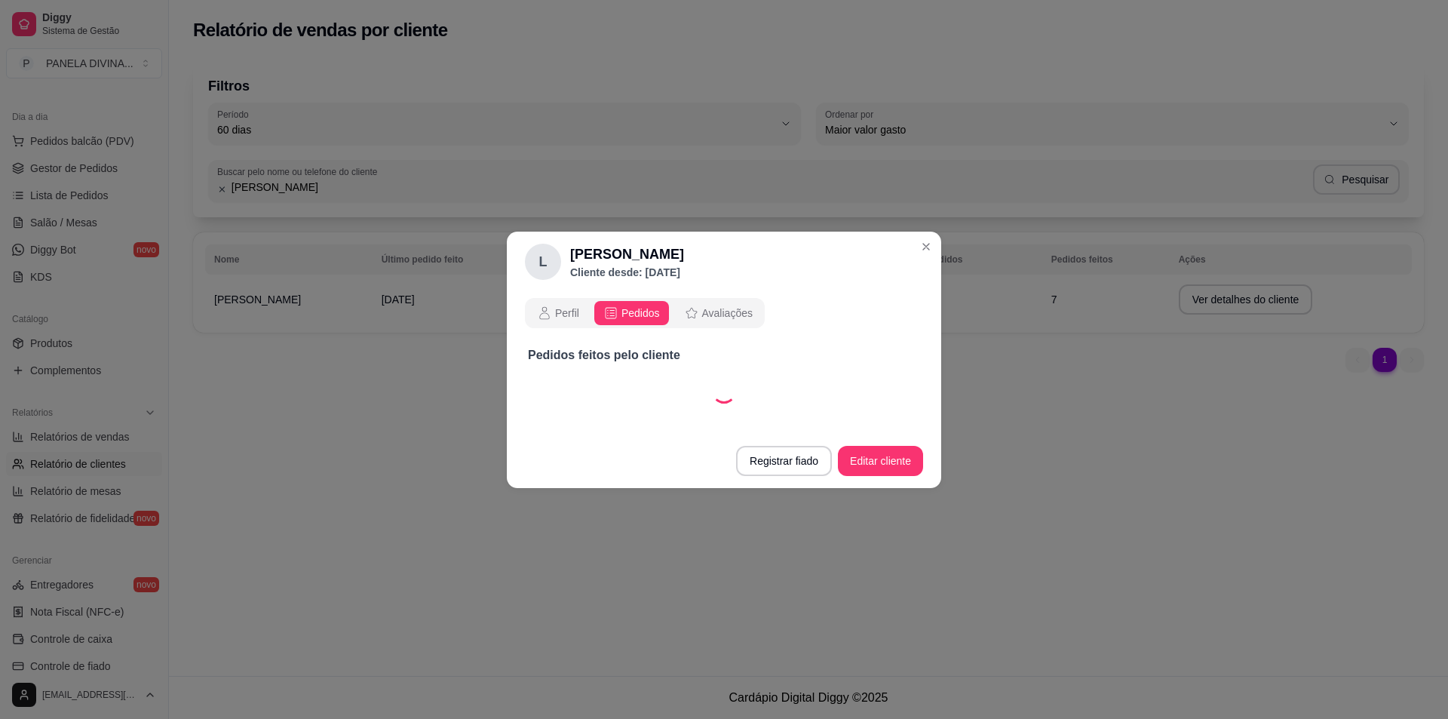
select select "30"
select select "ALL"
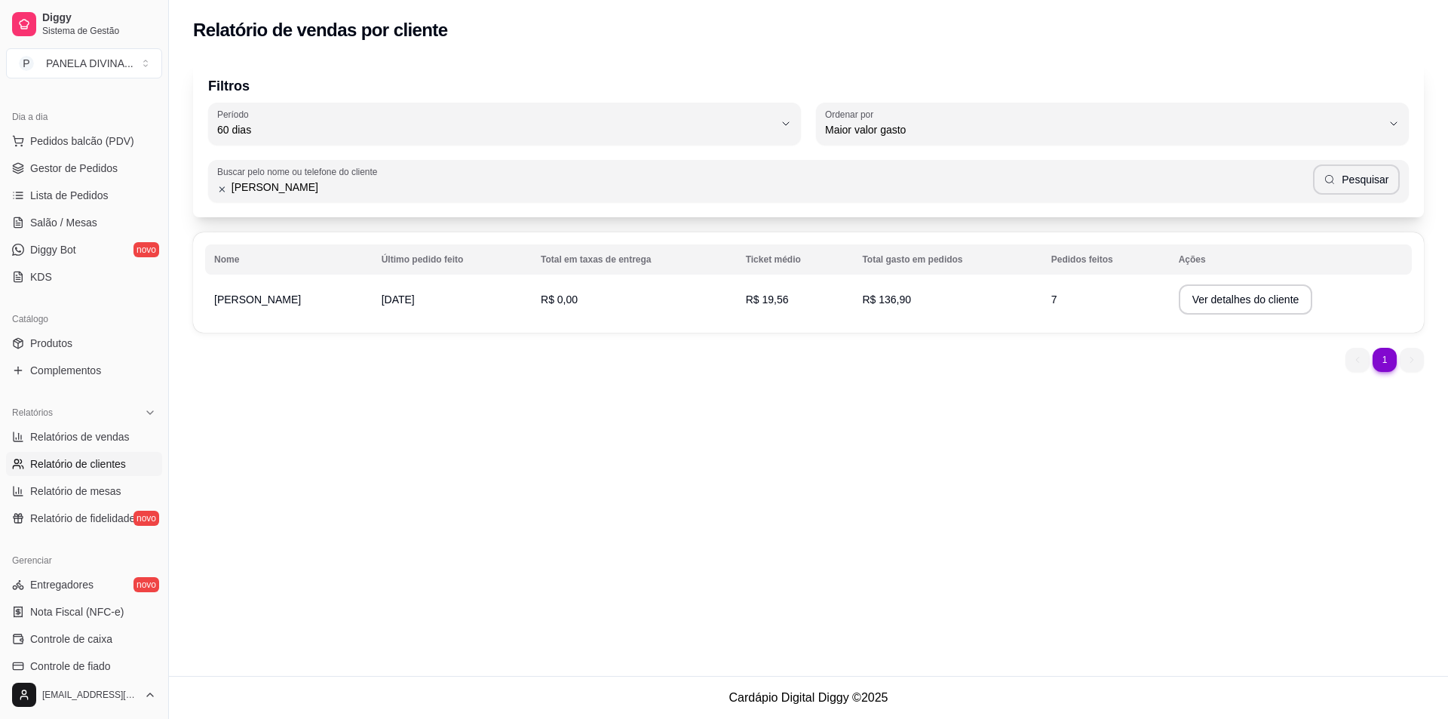
click at [1060, 299] on td "7" at bounding box center [1105, 299] width 127 height 42
click at [1126, 308] on td "7" at bounding box center [1105, 299] width 127 height 42
click at [1203, 302] on button "Ver detalhes do cliente" at bounding box center [1245, 299] width 134 height 30
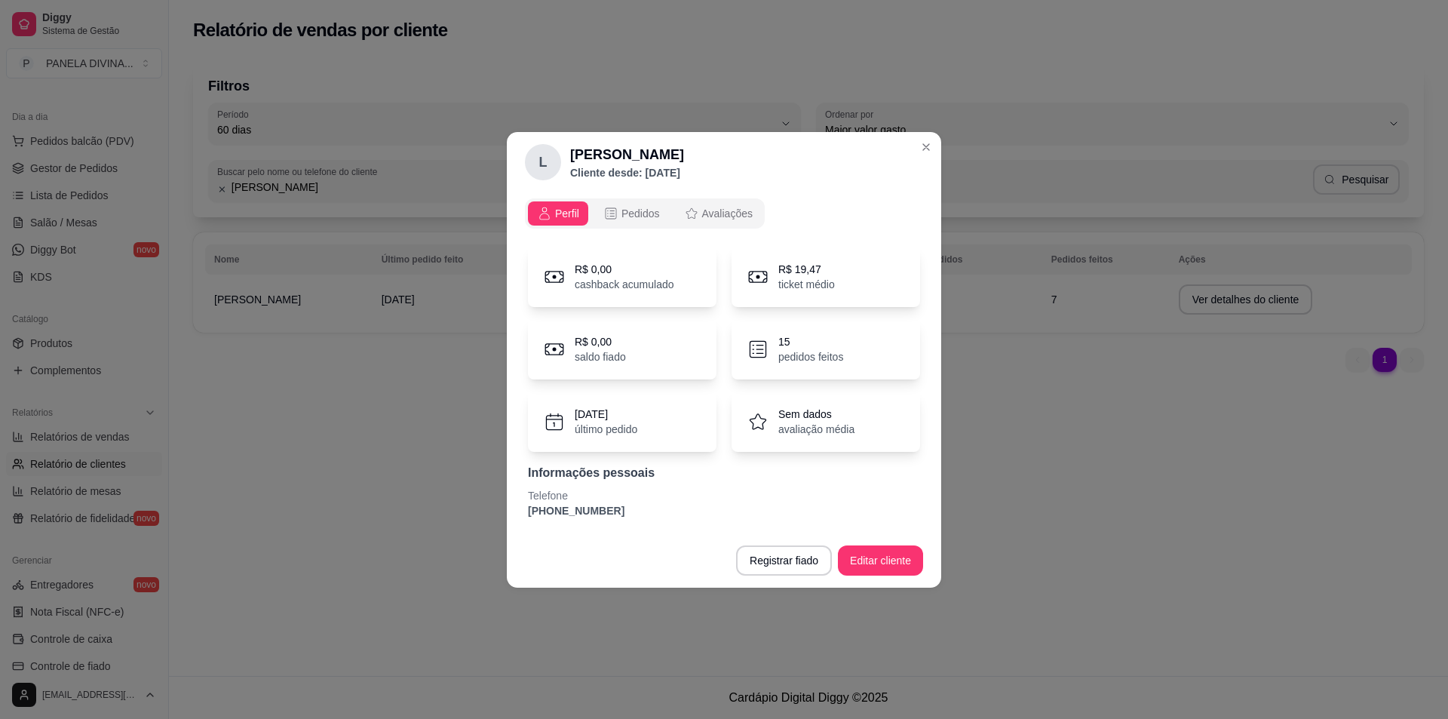
click at [610, 428] on p "último pedido" at bounding box center [606, 428] width 63 height 15
click at [602, 417] on p "[DATE]" at bounding box center [606, 413] width 63 height 15
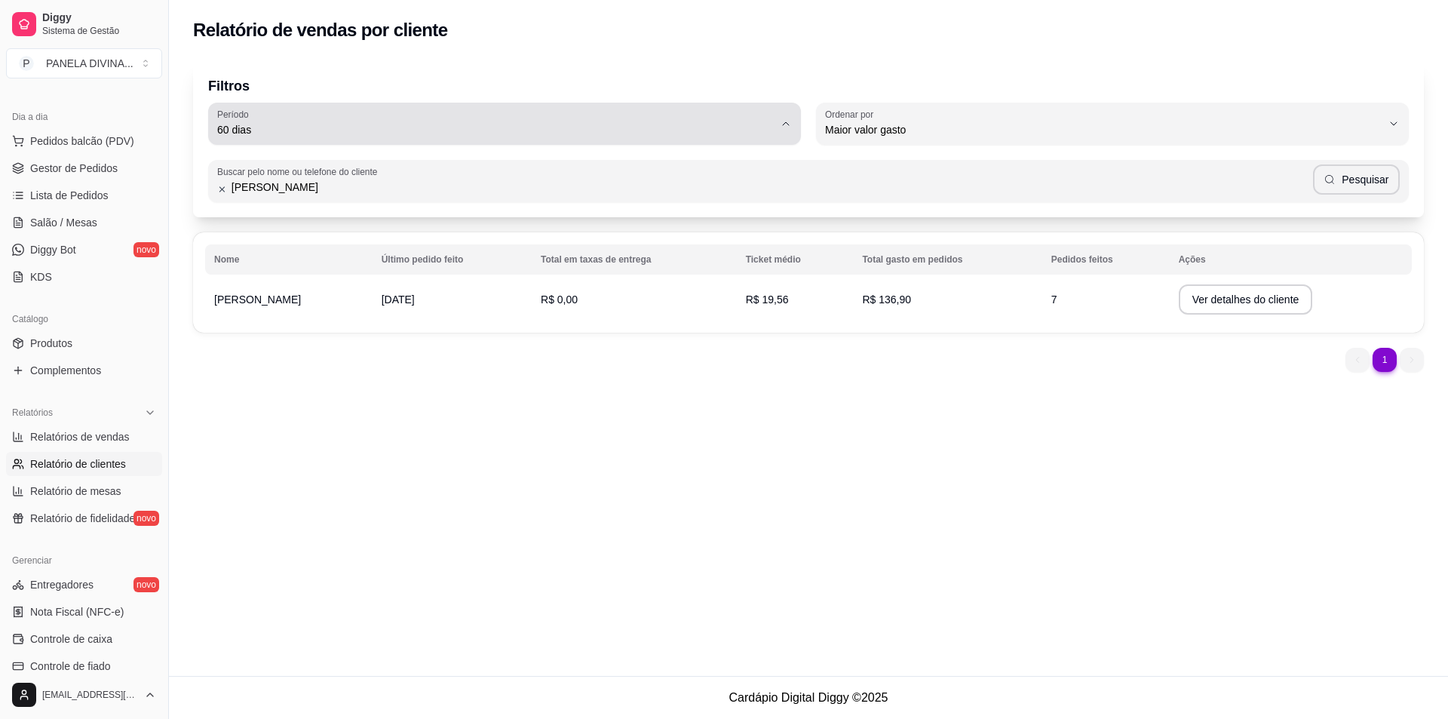
click at [782, 122] on icon "button" at bounding box center [786, 124] width 12 height 12
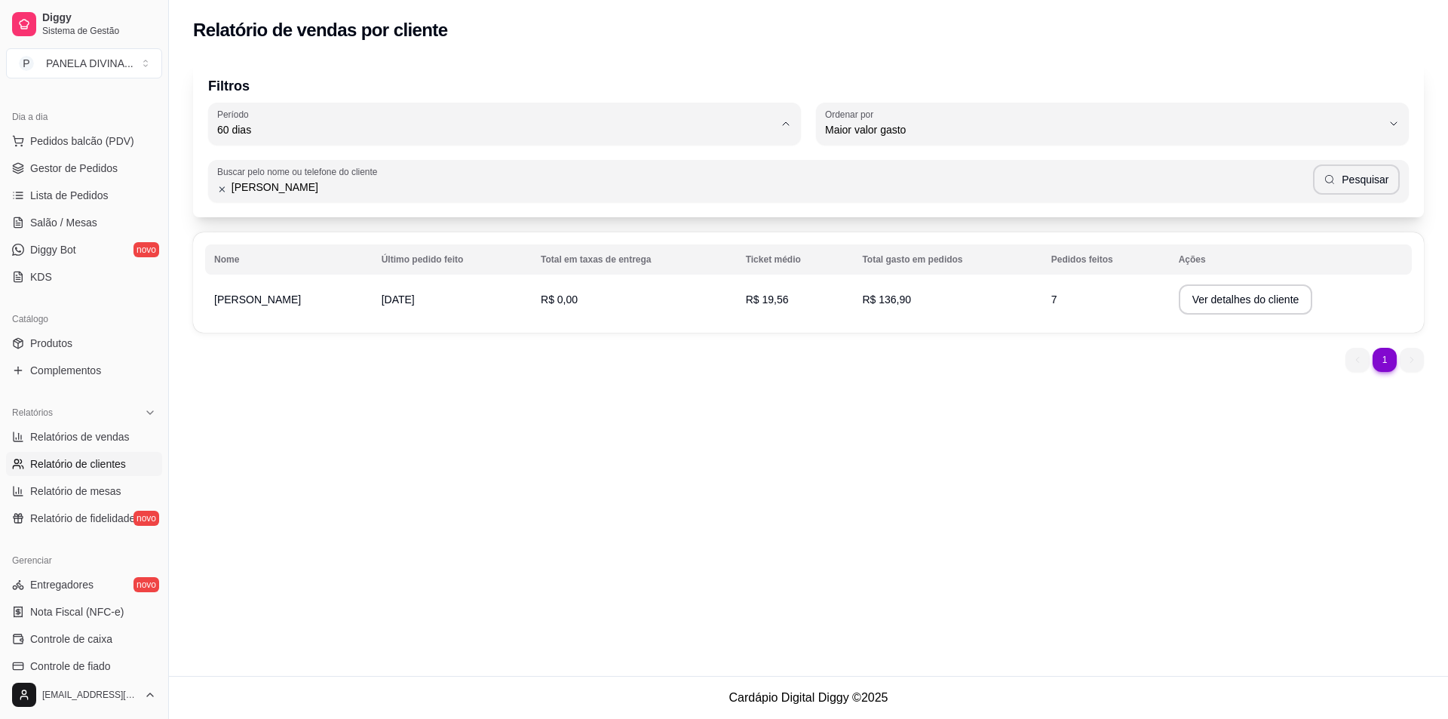
click at [279, 326] on li "60 dias" at bounding box center [503, 313] width 557 height 23
type input "0"
select select "0"
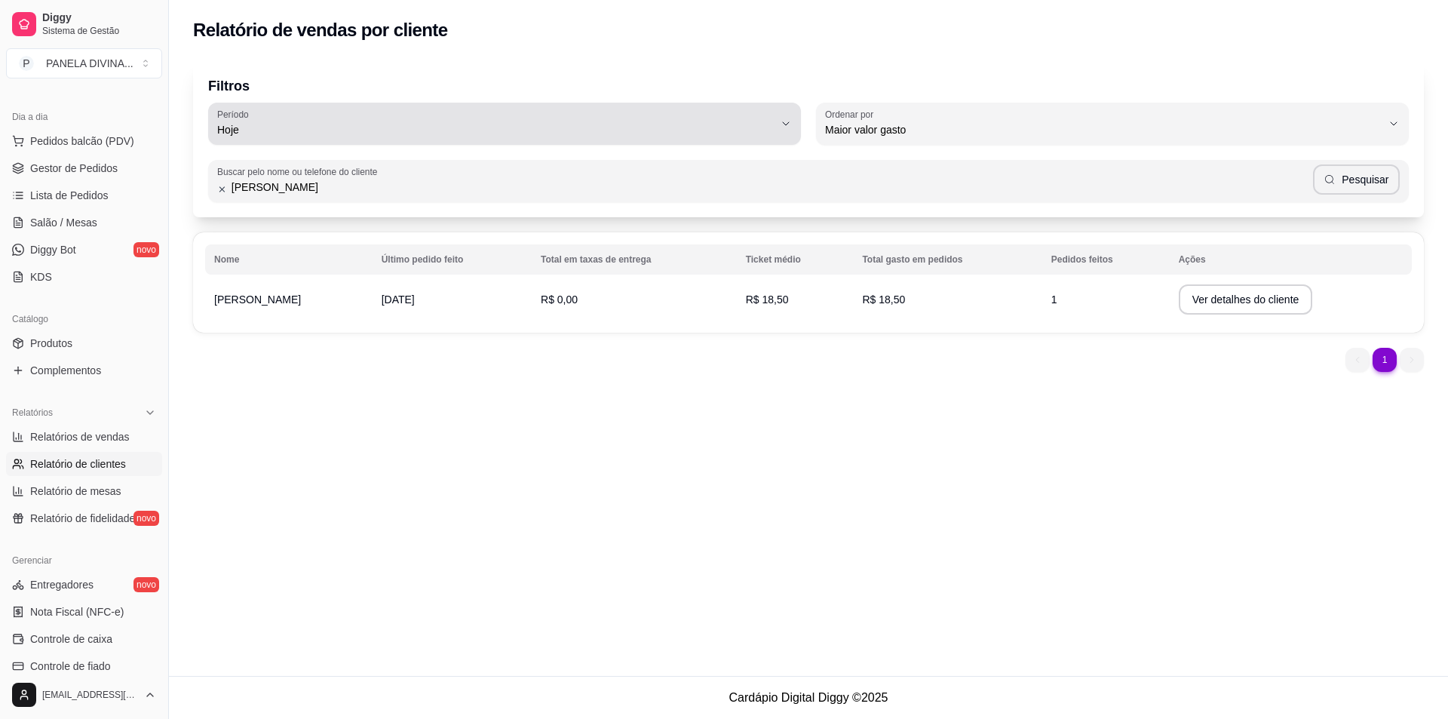
click at [789, 124] on icon "button" at bounding box center [786, 124] width 12 height 12
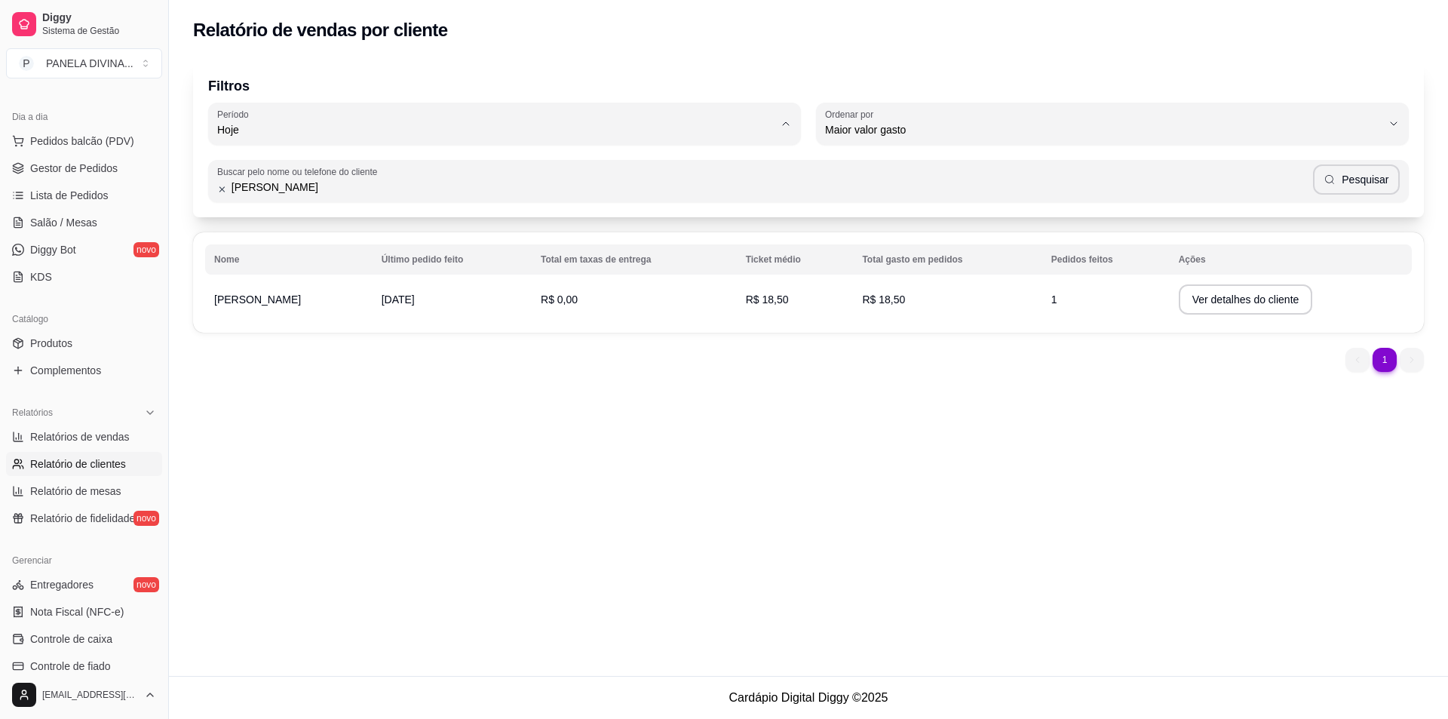
click at [261, 320] on span "60 dias" at bounding box center [497, 313] width 532 height 14
type input "60"
select select "60"
click at [1197, 304] on button "Ver detalhes do cliente" at bounding box center [1245, 299] width 134 height 30
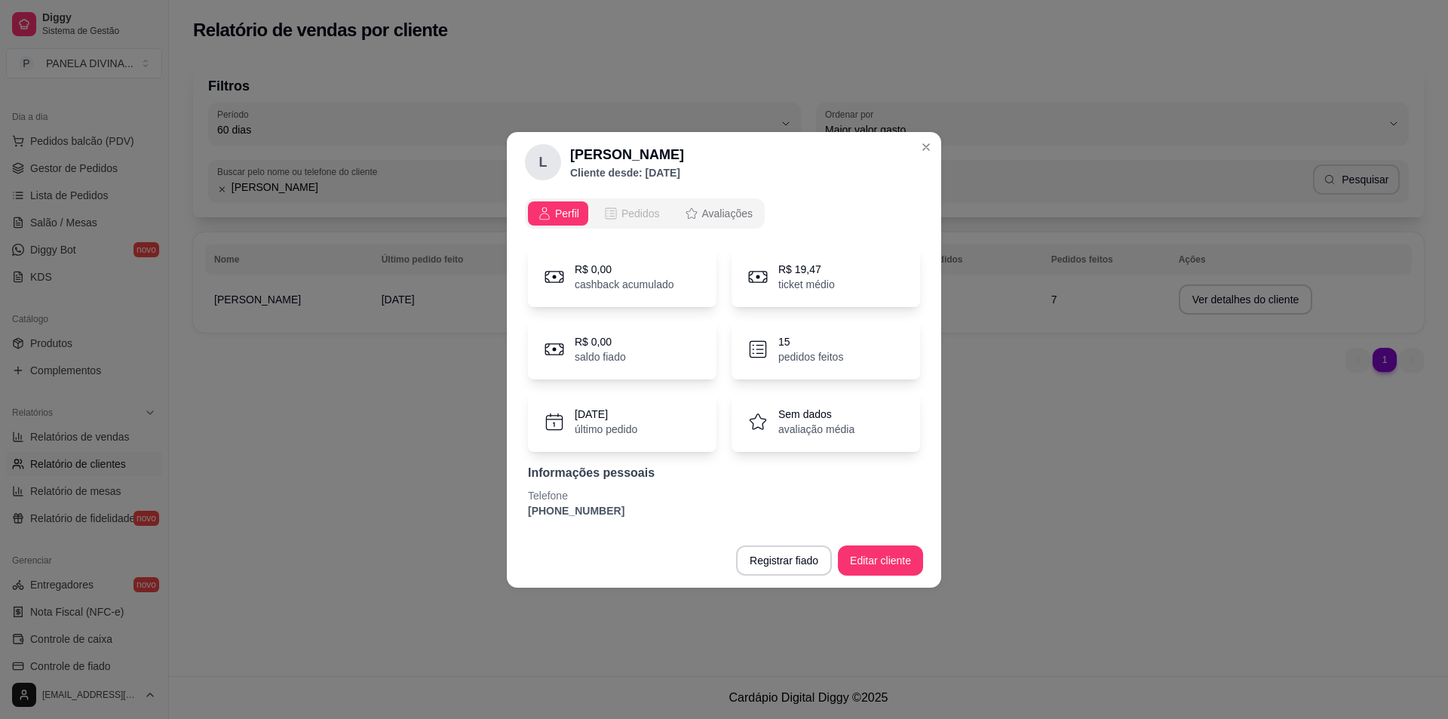
click at [636, 210] on span "Pedidos" at bounding box center [640, 213] width 38 height 15
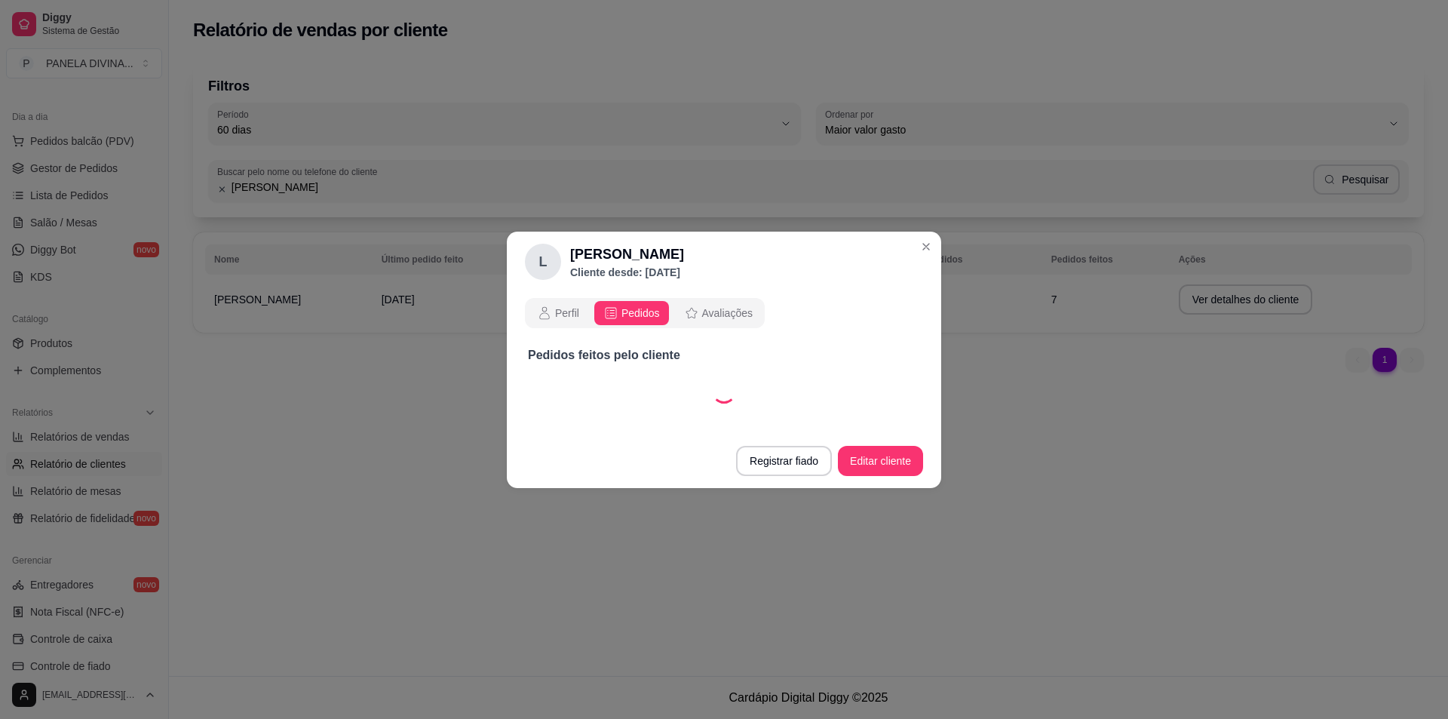
select select "30"
select select "ALL"
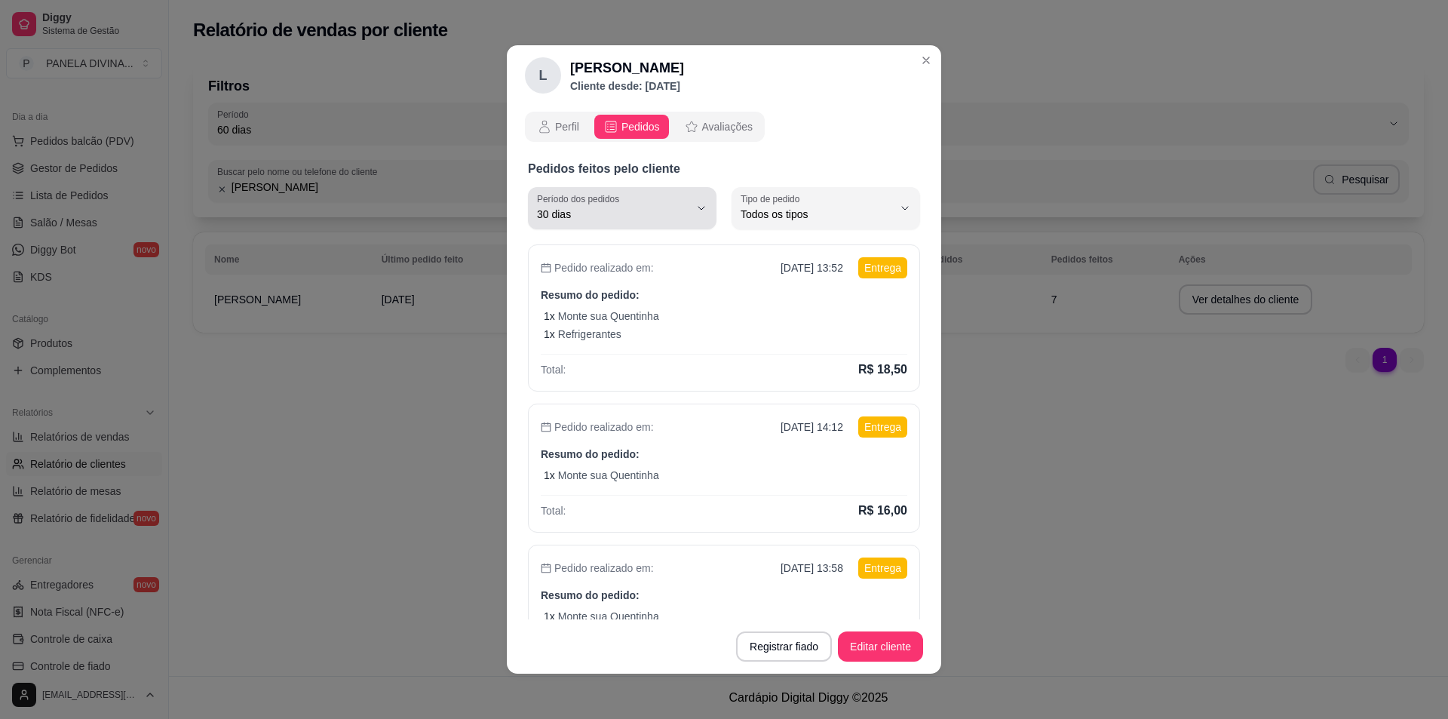
click at [695, 210] on icon "button" at bounding box center [701, 208] width 12 height 12
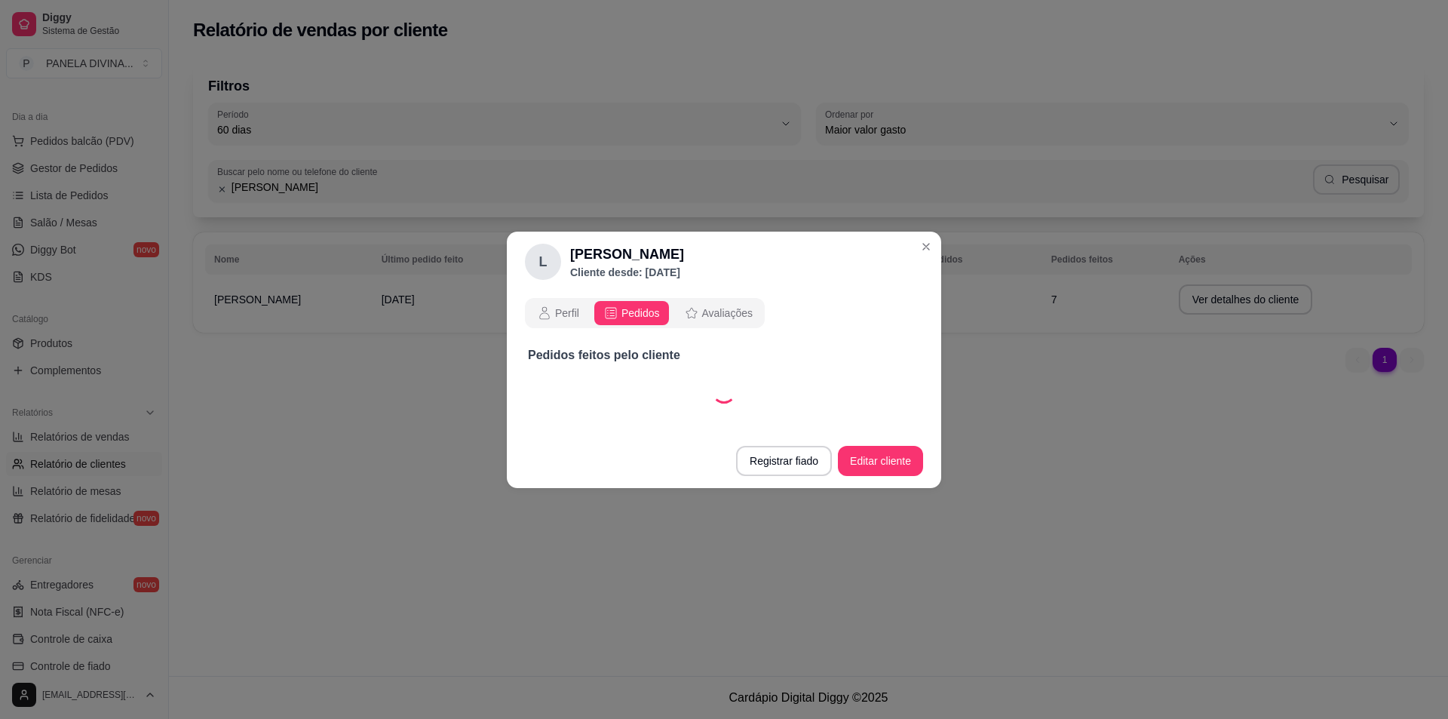
select select "60"
select select "ALL"
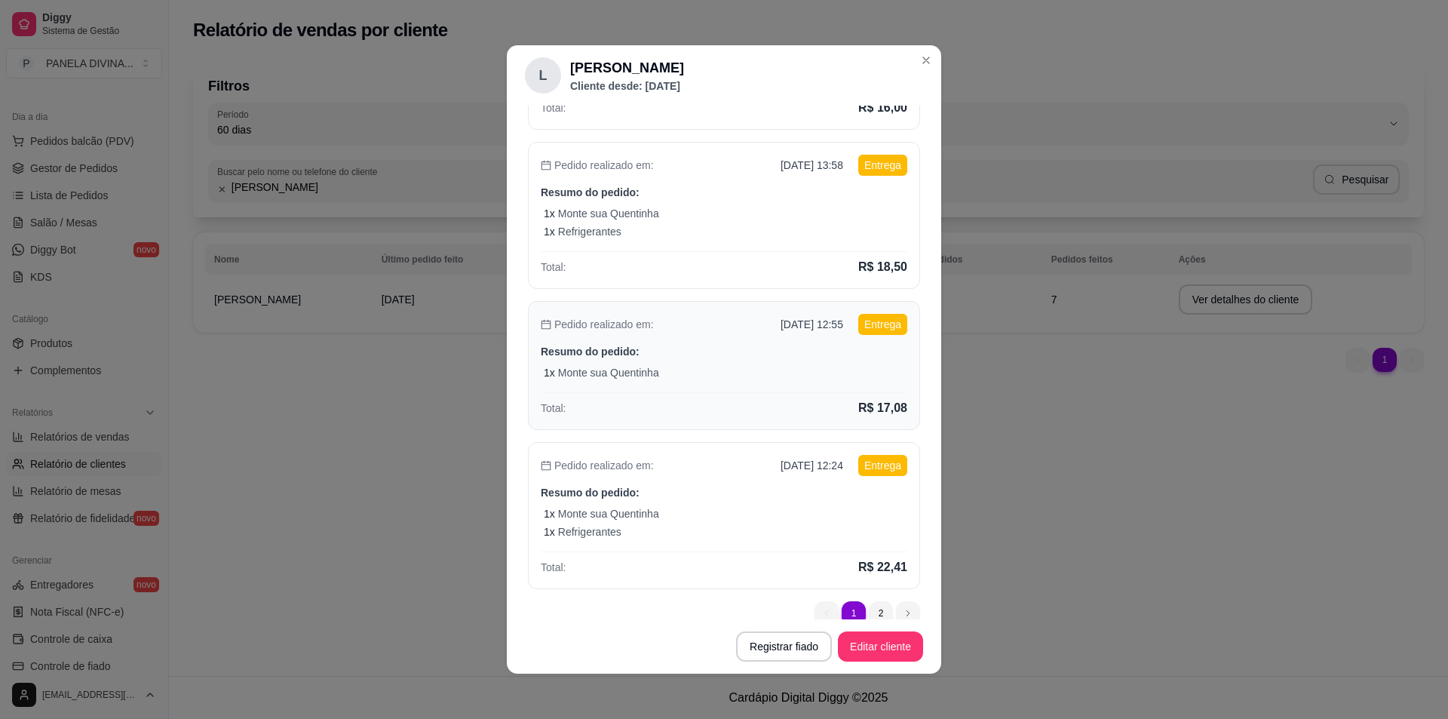
scroll to position [424, 0]
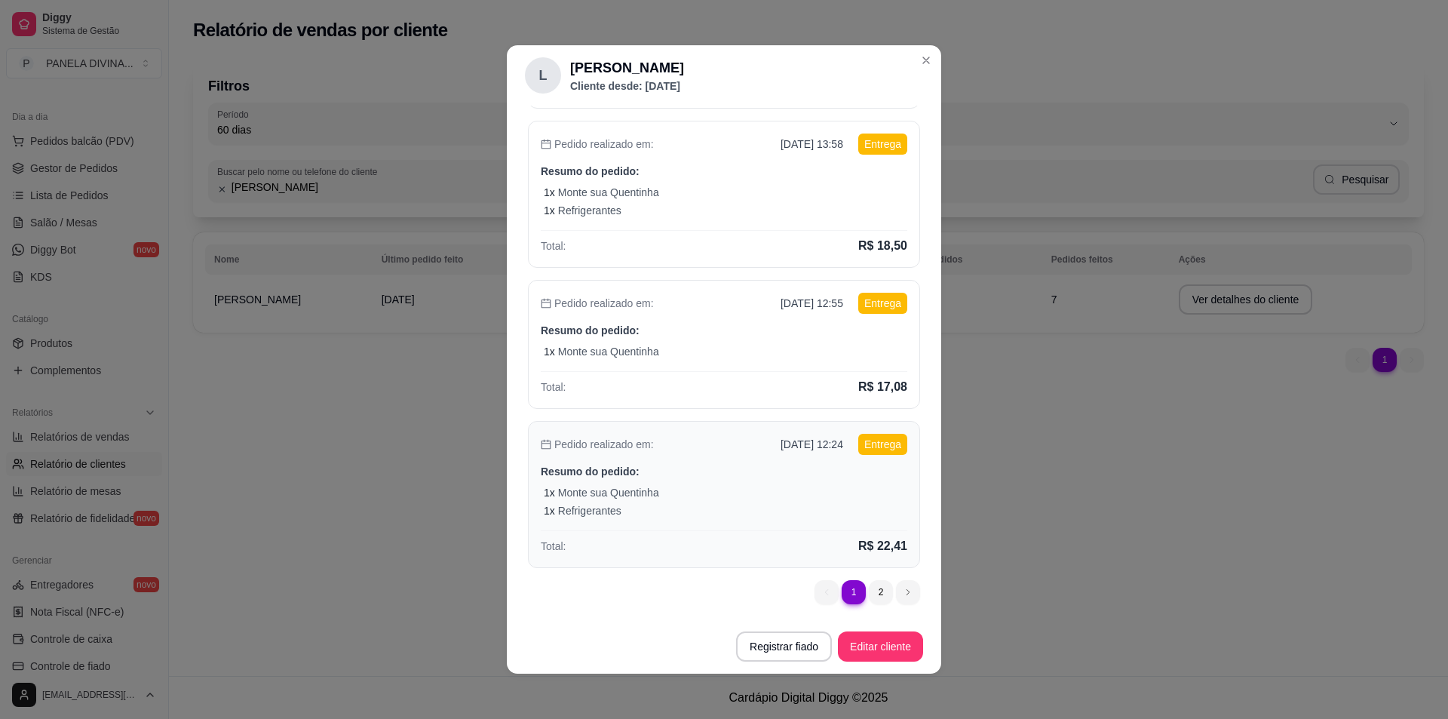
click at [730, 472] on p "Resumo do pedido:" at bounding box center [724, 471] width 366 height 15
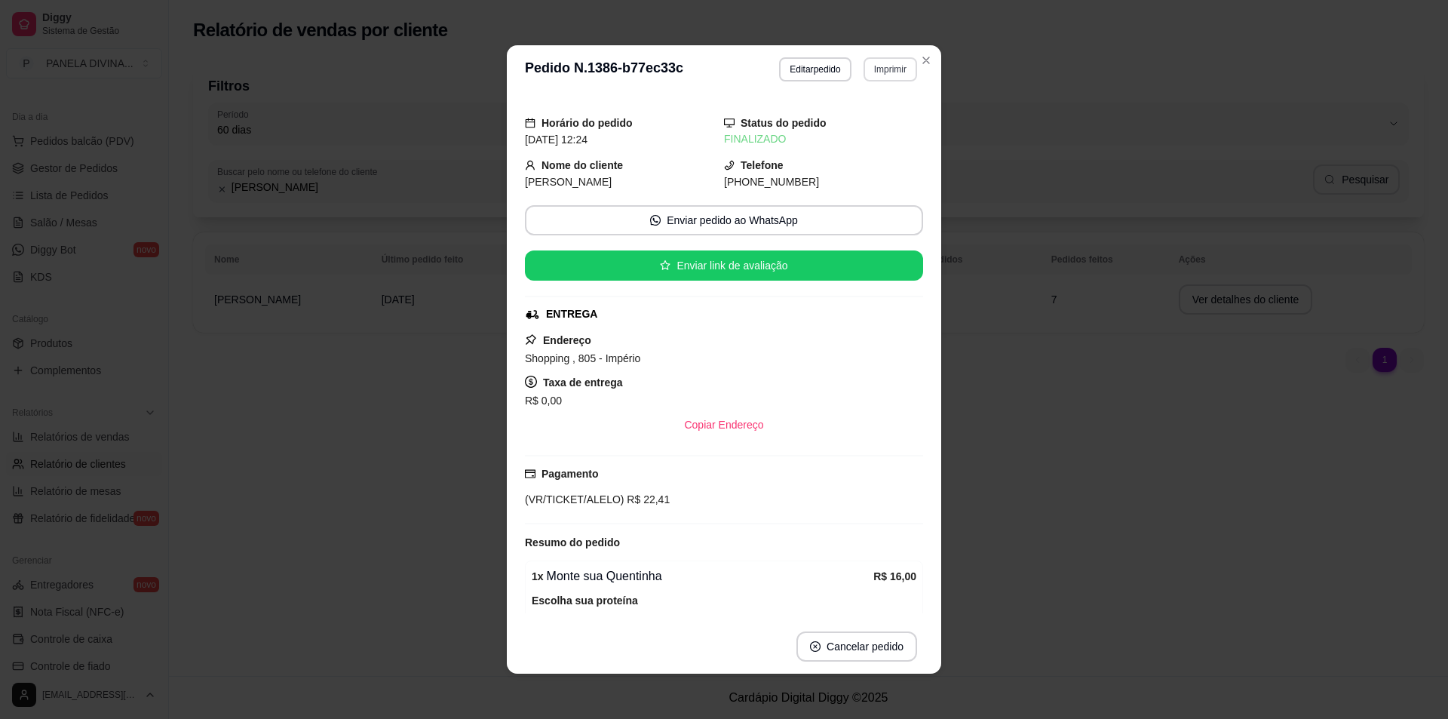
click at [868, 72] on button "Imprimir" at bounding box center [890, 69] width 54 height 24
click at [846, 130] on button "IMPRESSORA" at bounding box center [858, 121] width 106 height 23
click at [884, 73] on button "Imprimir" at bounding box center [890, 68] width 52 height 23
click at [844, 118] on button "IMPRESSORA" at bounding box center [858, 121] width 106 height 23
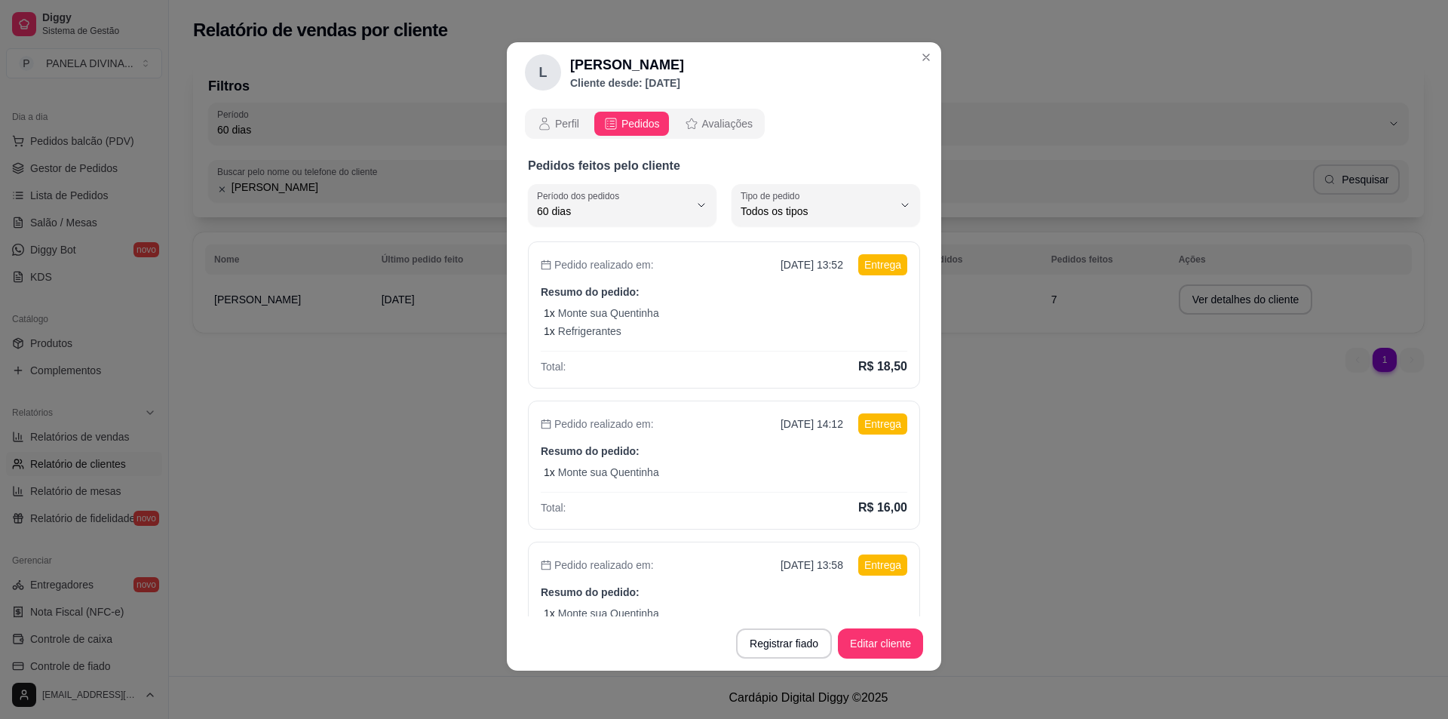
scroll to position [0, 0]
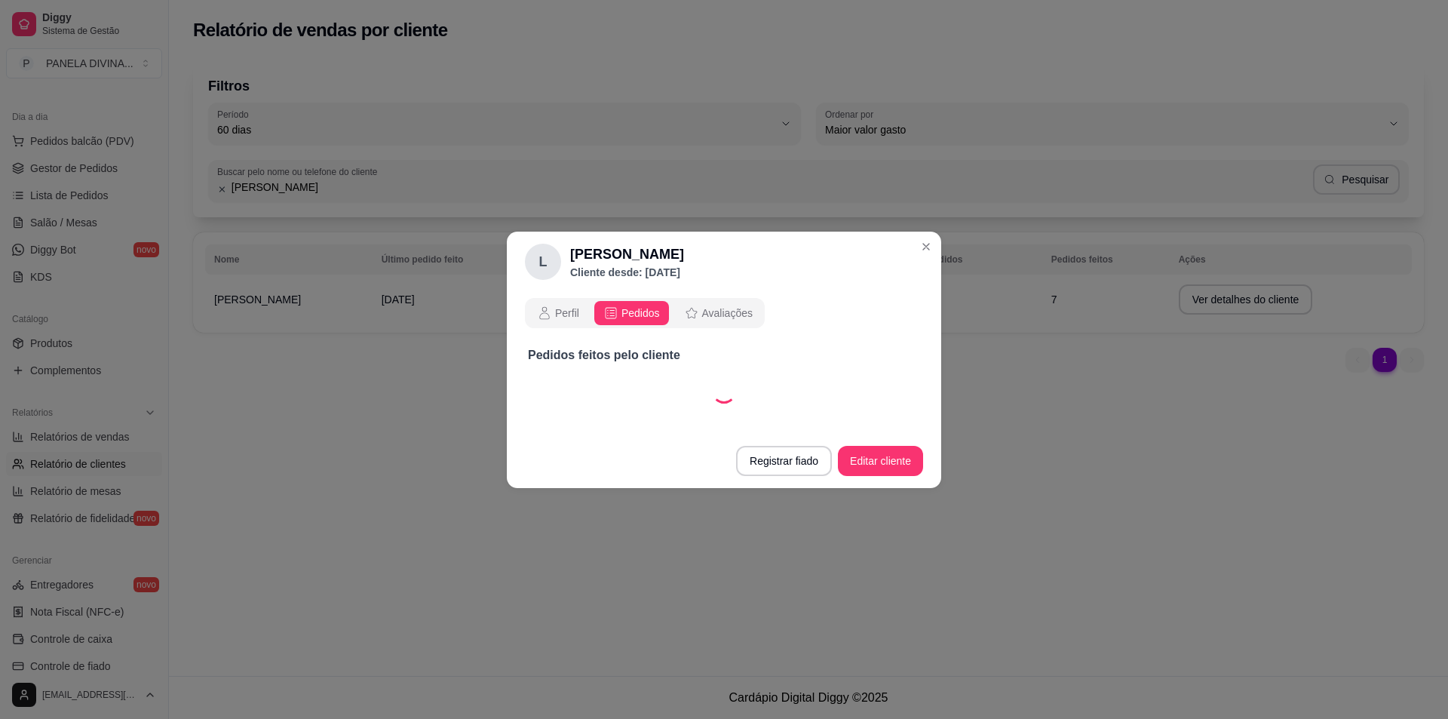
select select "60"
select select "ALL"
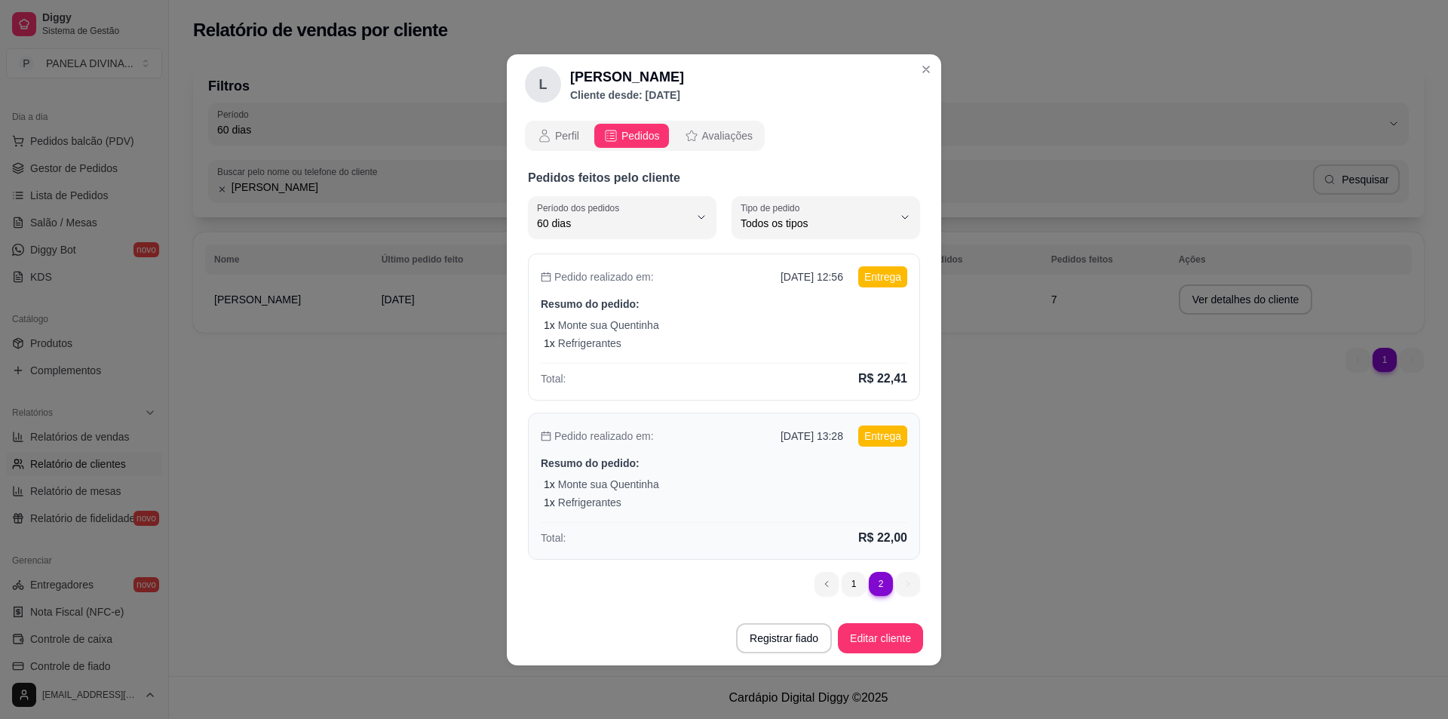
scroll to position [14, 0]
click at [711, 504] on div "1 x Refrigerantes" at bounding box center [725, 502] width 363 height 15
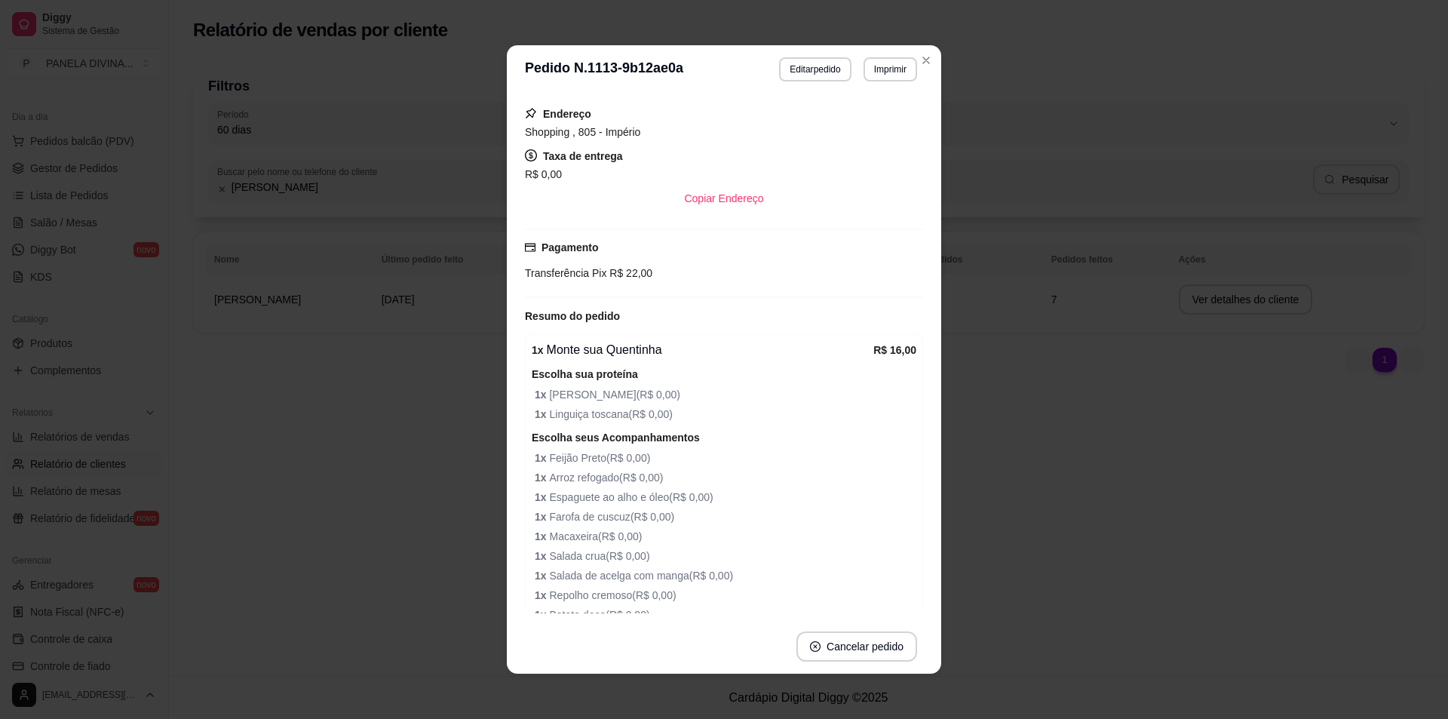
scroll to position [0, 0]
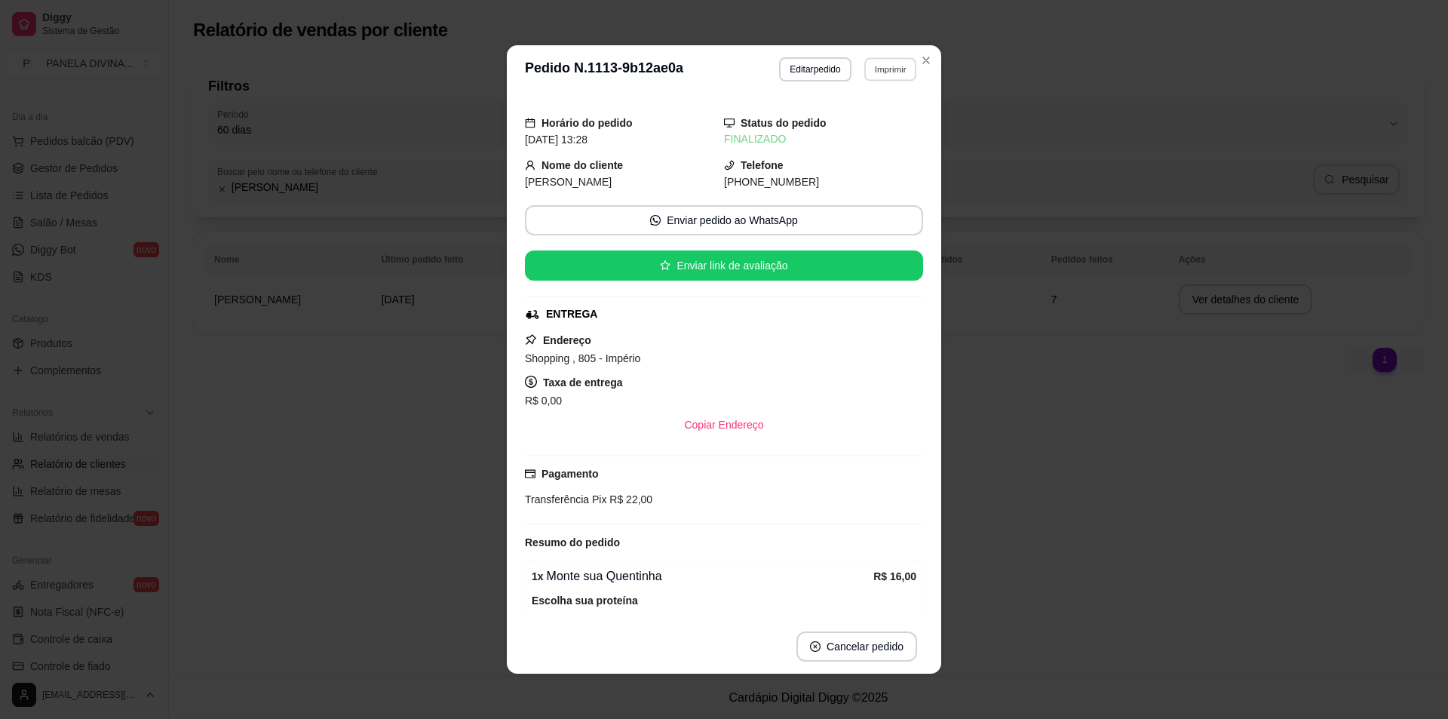
click at [881, 73] on button "Imprimir" at bounding box center [890, 68] width 52 height 23
click at [834, 123] on button "IMPRESSORA" at bounding box center [857, 122] width 109 height 24
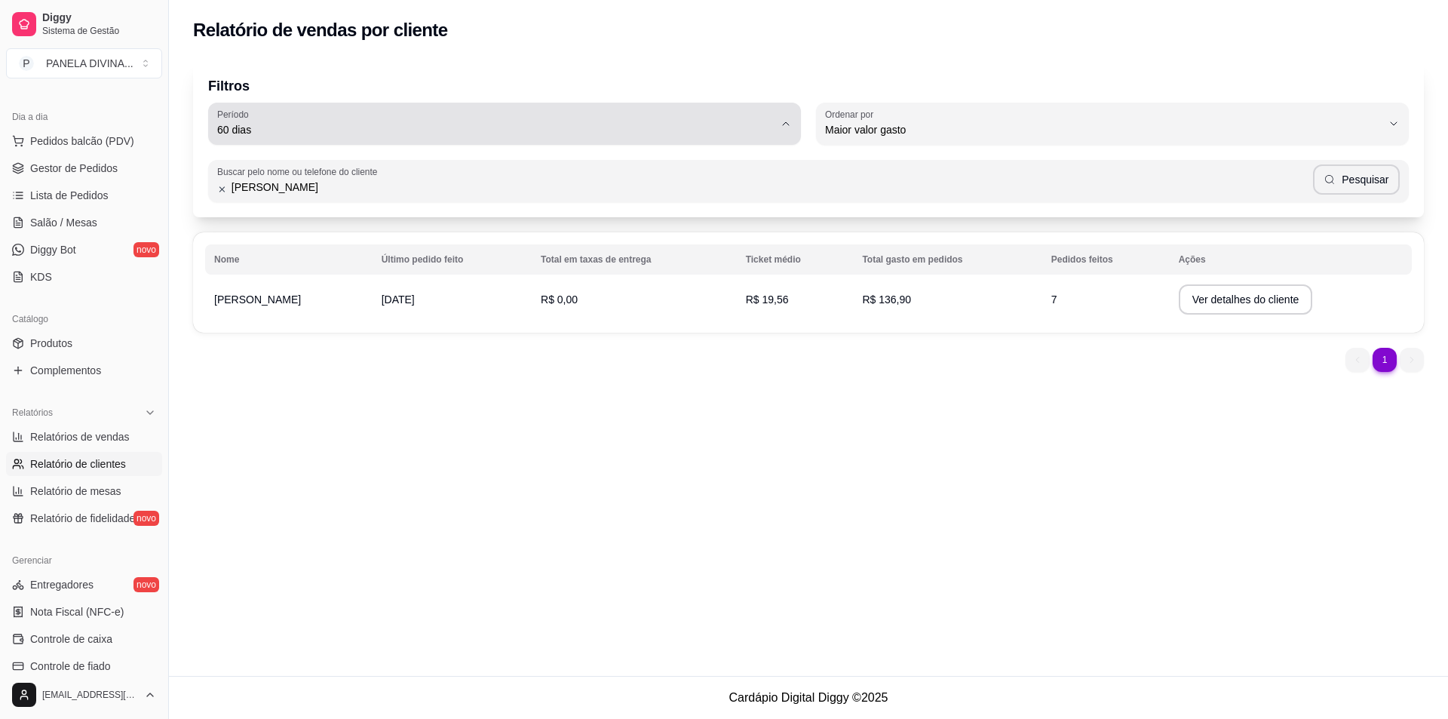
click at [790, 124] on icon "button" at bounding box center [786, 124] width 12 height 12
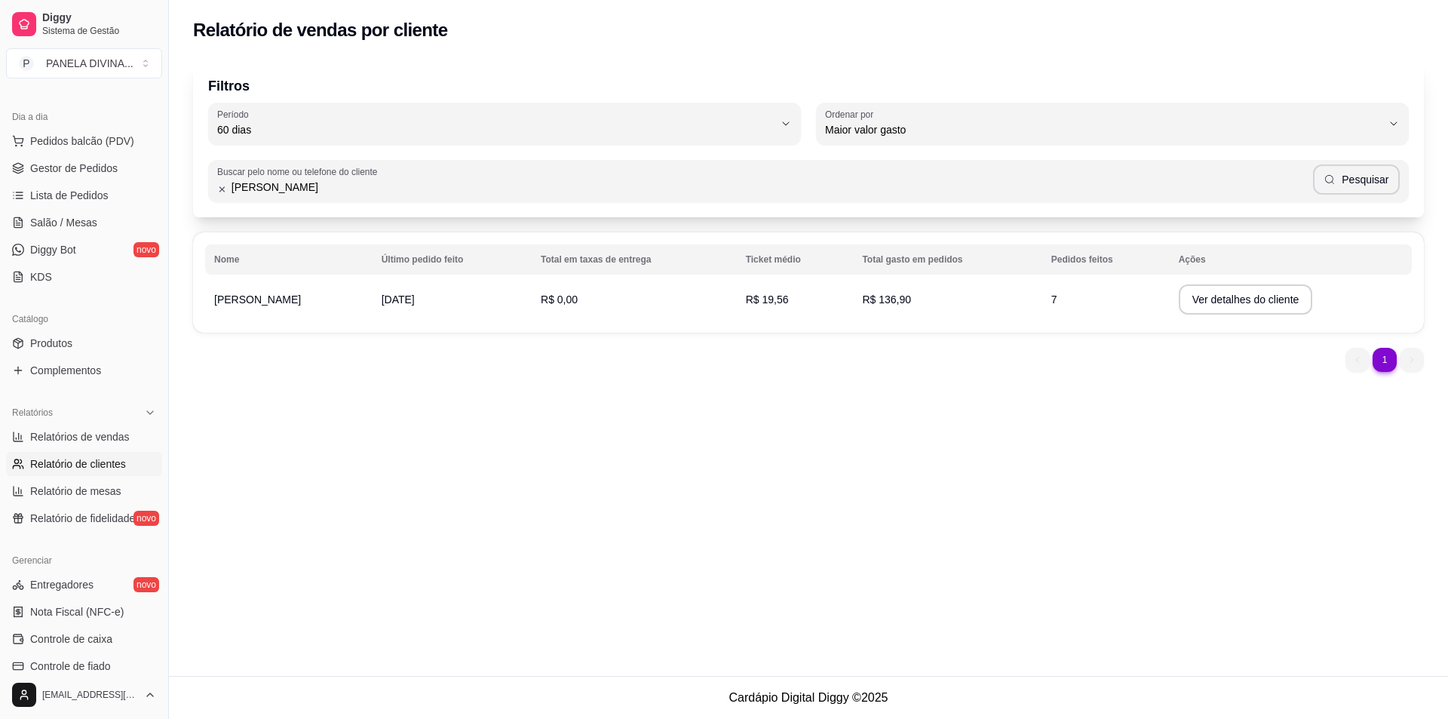
drag, startPoint x: 379, startPoint y: 437, endPoint x: 380, endPoint y: 429, distance: 8.3
click at [380, 433] on div "Relatório de vendas por cliente Filtros 60 Período Hoje Ontem 7 dias 15 dias 30…" at bounding box center [808, 338] width 1279 height 676
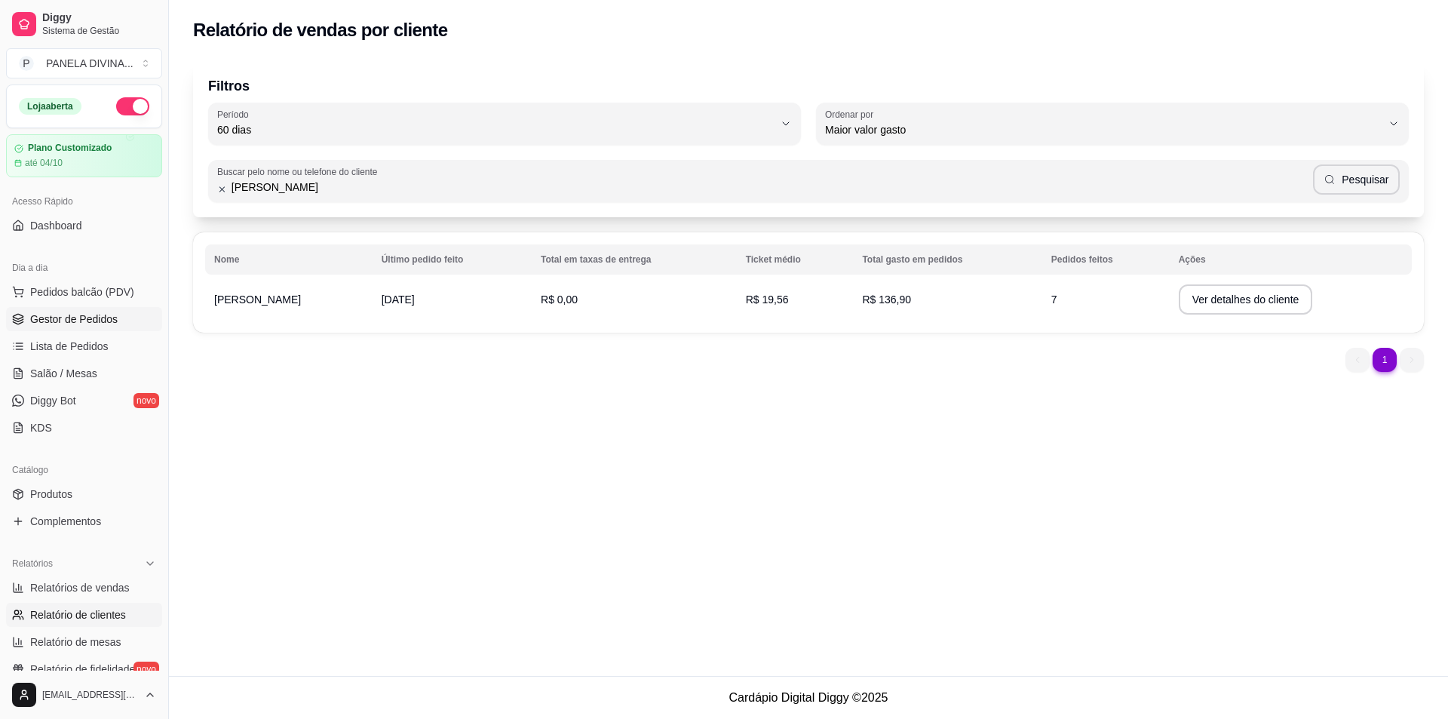
drag, startPoint x: 121, startPoint y: 322, endPoint x: 131, endPoint y: 314, distance: 13.4
click at [121, 321] on link "Gestor de Pedidos" at bounding box center [84, 319] width 156 height 24
